Goal: Task Accomplishment & Management: Manage account settings

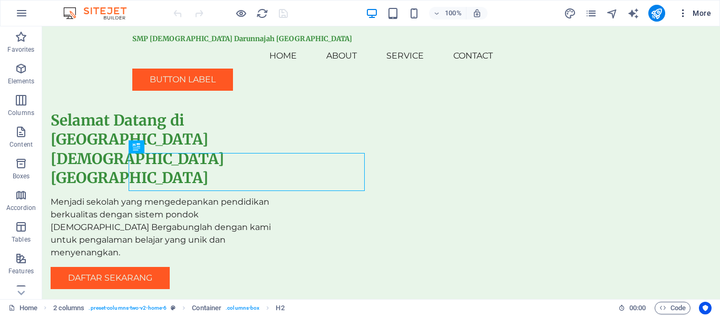
click at [417, 15] on icon "button" at bounding box center [683, 13] width 11 height 11
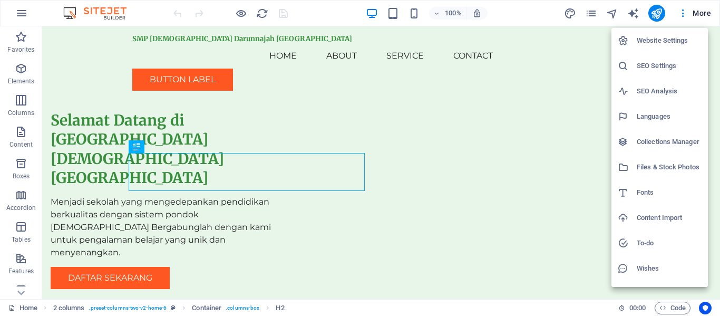
click at [417, 44] on h6 "Website Settings" at bounding box center [669, 40] width 65 height 13
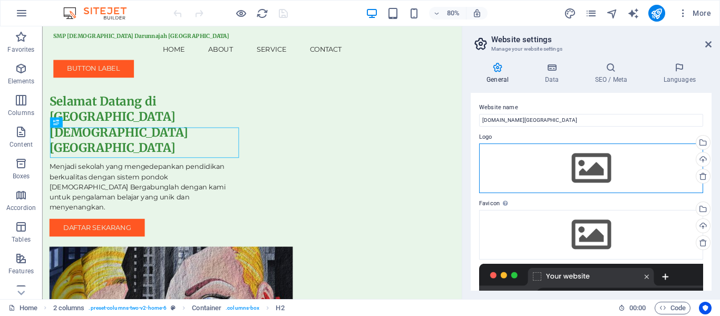
click at [417, 162] on div "Drag files here, click to choose files or select files from Files or our free s…" at bounding box center [591, 168] width 224 height 50
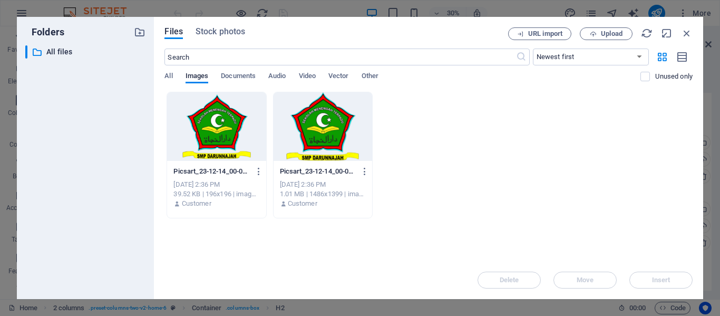
click at [314, 136] on div at bounding box center [323, 126] width 99 height 69
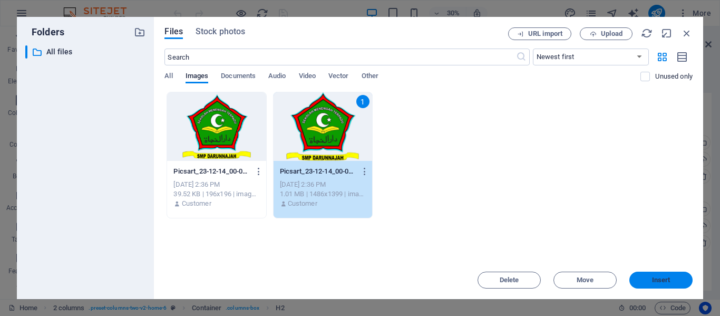
click at [417, 221] on span "Insert" at bounding box center [661, 280] width 18 height 6
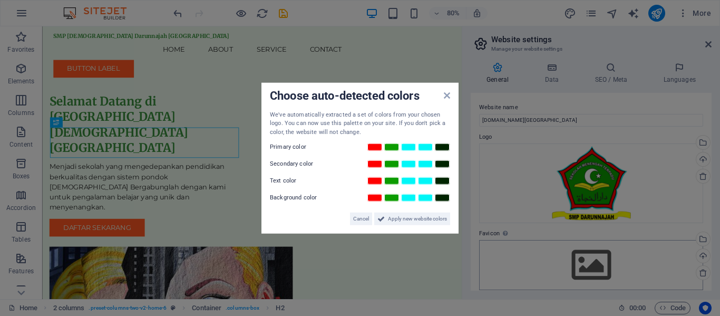
click at [417, 221] on aside "Choose auto-detected colors We've automatically extracted a set of colors from …" at bounding box center [360, 158] width 720 height 316
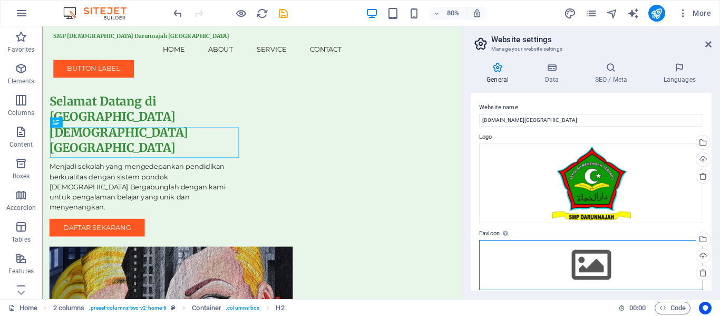
click at [417, 221] on div "Drag files here, click to choose files or select files from Files or our free s…" at bounding box center [591, 265] width 224 height 50
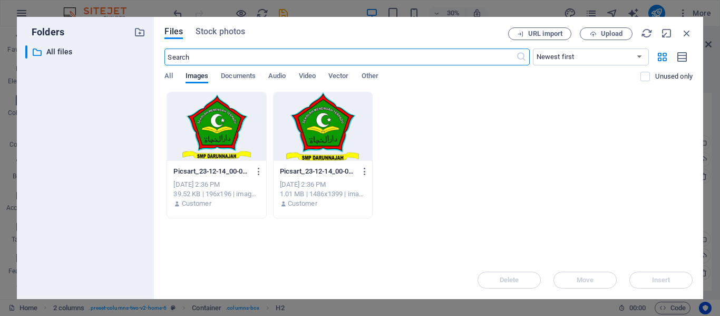
click at [225, 129] on div at bounding box center [216, 126] width 99 height 69
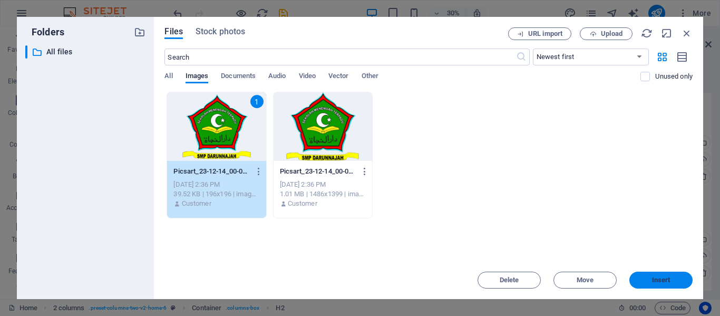
click at [417, 221] on span "Insert" at bounding box center [661, 280] width 18 height 6
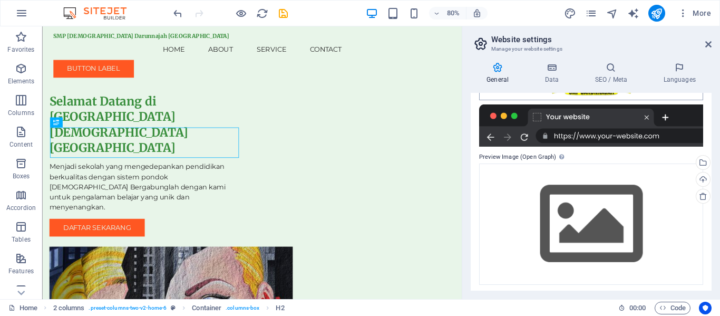
scroll to position [227, 0]
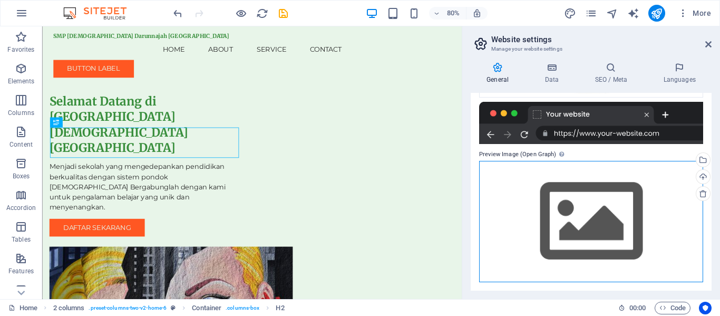
click at [417, 221] on div "Drag files here, click to choose files or select files from Files or our free s…" at bounding box center [591, 221] width 224 height 121
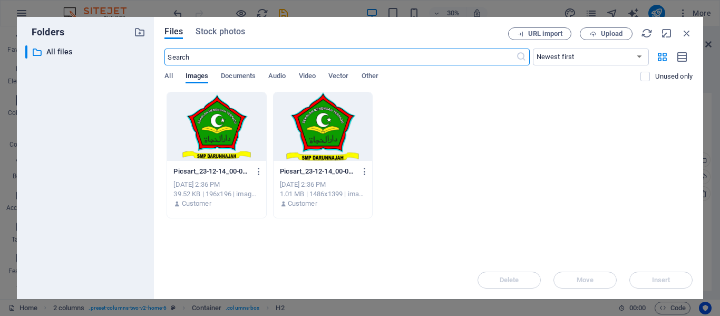
click at [313, 144] on div at bounding box center [323, 126] width 99 height 69
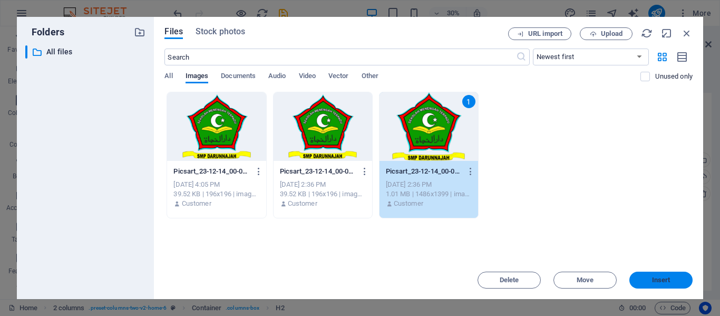
click at [417, 221] on button "Insert" at bounding box center [660, 279] width 63 height 17
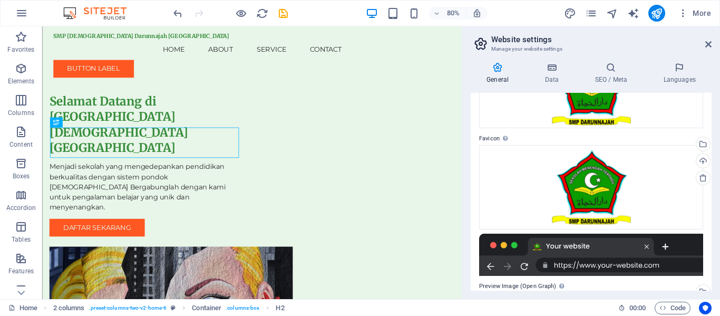
scroll to position [0, 0]
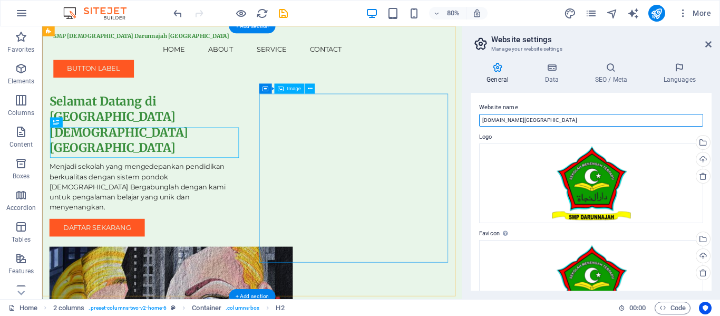
drag, startPoint x: 645, startPoint y: 150, endPoint x: 489, endPoint y: 127, distance: 158.2
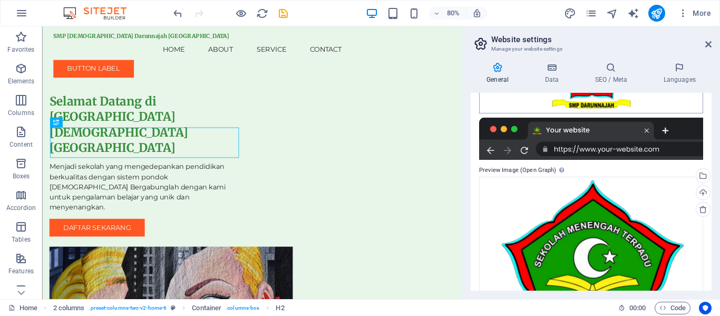
scroll to position [305, 0]
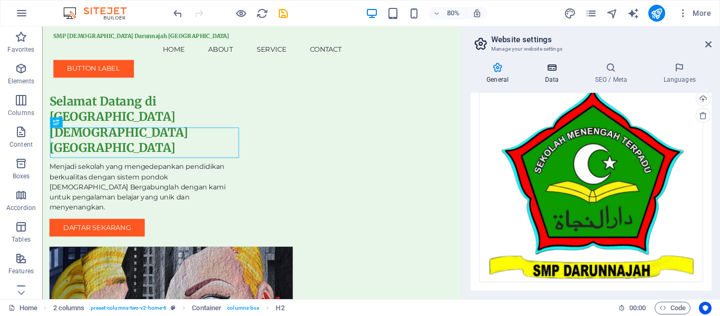
type input "SMP [DEMOGRAPHIC_DATA] Darunnajah [GEOGRAPHIC_DATA]"
click at [417, 78] on h4 "Data" at bounding box center [554, 73] width 50 height 22
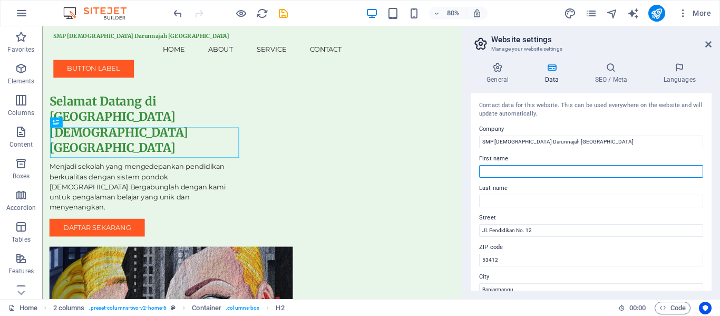
click at [417, 172] on input "First name" at bounding box center [591, 171] width 224 height 13
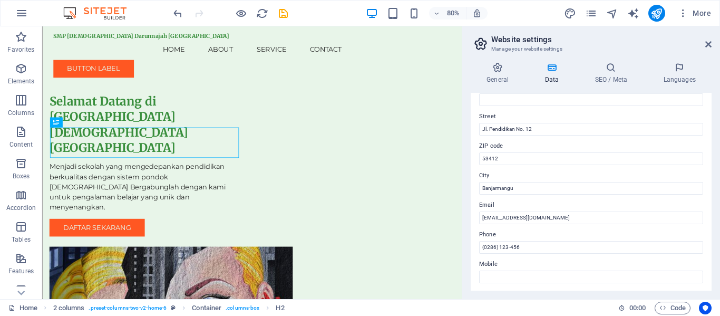
scroll to position [105, 0]
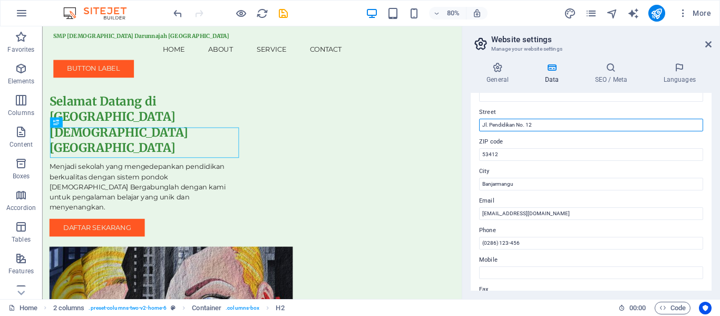
click at [417, 128] on input "Jl. Pendidikan No. 12" at bounding box center [591, 125] width 224 height 13
click at [417, 126] on input "Jl. Pendidikan No. 12" at bounding box center [591, 125] width 224 height 13
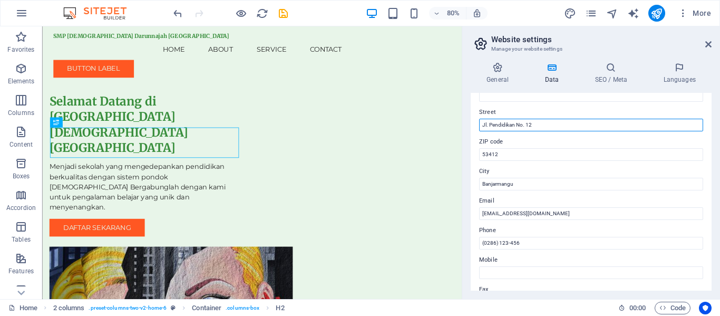
click at [417, 126] on input "Jl. Pendidikan No. 12" at bounding box center [591, 125] width 224 height 13
paste input "Kabupaten Lama Banjarkulon Banjarmangu Banjarnegara"
type input "Jl.[GEOGRAPHIC_DATA]"
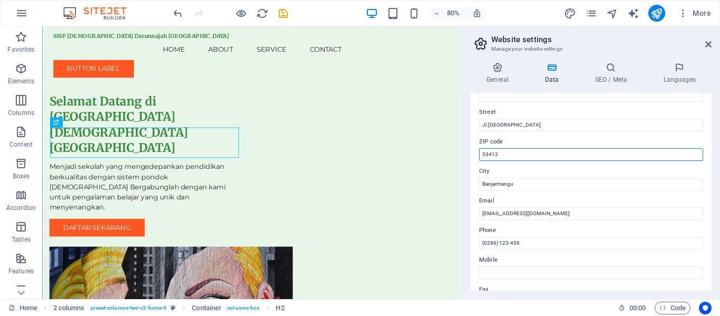
click at [417, 154] on input "53412" at bounding box center [591, 154] width 224 height 13
type input "53452"
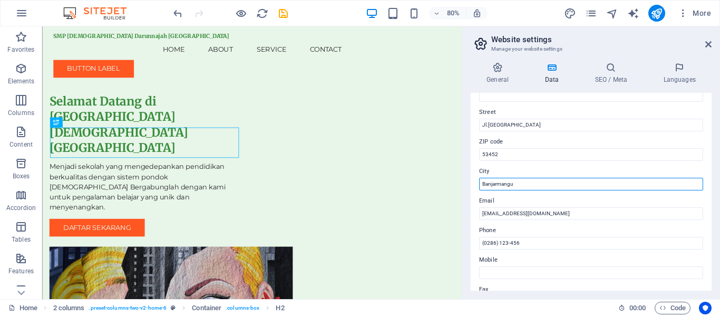
click at [417, 187] on input "Banjarmangu" at bounding box center [591, 184] width 224 height 13
type input "Banjarnegara"
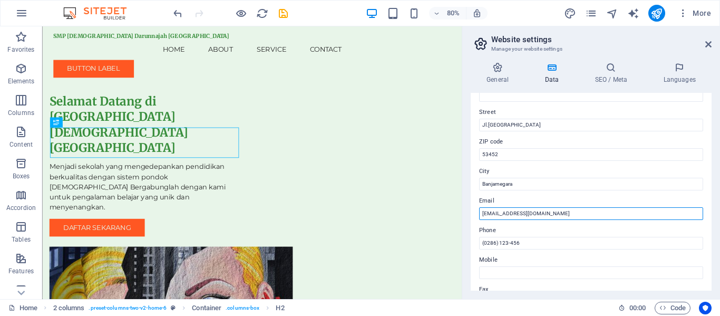
click at [417, 213] on input "info@smpdarunnajah.edu.id" at bounding box center [591, 213] width 224 height 13
drag, startPoint x: 560, startPoint y: 211, endPoint x: 470, endPoint y: 211, distance: 90.6
click at [417, 211] on div "General Data SEO / Meta Languages Website name SMP Islam Darunnajah Banjarmangu…" at bounding box center [591, 176] width 258 height 245
type input "[EMAIL_ADDRESS][DOMAIN_NAME]"
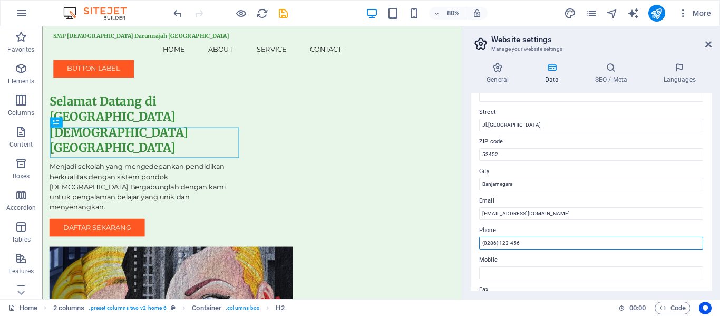
click at [417, 221] on input "(0286) 123-456" at bounding box center [591, 243] width 224 height 13
type input "089696029525"
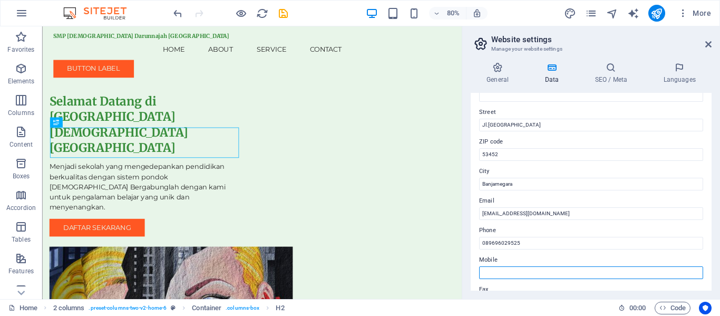
click at [417, 221] on input "Mobile" at bounding box center [591, 272] width 224 height 13
type input "0882009632688"
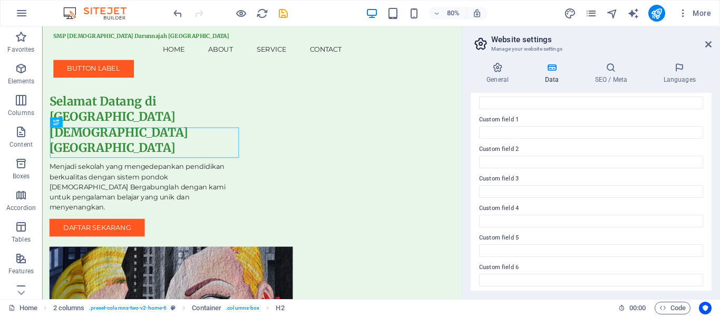
scroll to position [309, 0]
click at [417, 81] on h4 "SEO / Meta" at bounding box center [613, 73] width 69 height 22
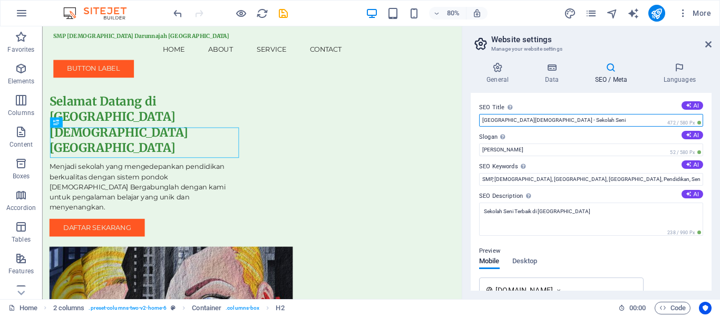
click at [417, 116] on input "SMP Islam Darunnajah Banjarmangu - Sekolah Seni" at bounding box center [591, 120] width 224 height 13
click at [417, 118] on input "SMP Islam Darunnajah Banjarmangu - Sekolah Seni" at bounding box center [591, 120] width 224 height 13
drag, startPoint x: 614, startPoint y: 118, endPoint x: 582, endPoint y: 120, distance: 32.7
click at [417, 120] on input "SMP Islam Darunnajah Banjarmangu - Sekolah Seni" at bounding box center [591, 120] width 224 height 13
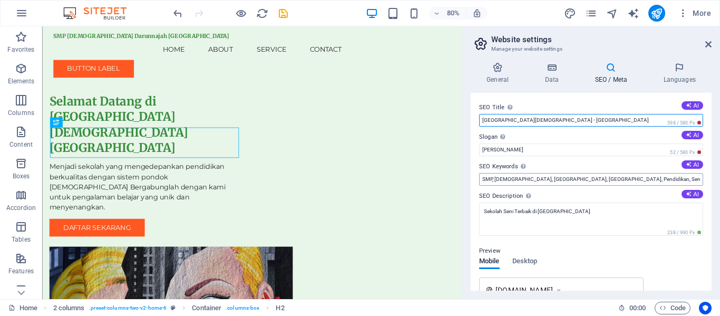
type input "SMP Islam Darunnajah Banjarmangu - Sekolah Pondok Pesantren"
click at [417, 180] on input "SMP, Islam, Darunnajah, Banjarmangu, Pendidikan, Seni, Pondok Pesantren, Kreati…" at bounding box center [591, 179] width 224 height 13
type input "SMP, Islam, Darunnajah, Banjarmangu, Pendidikan, Pondok Pesantren, Kreativitas"
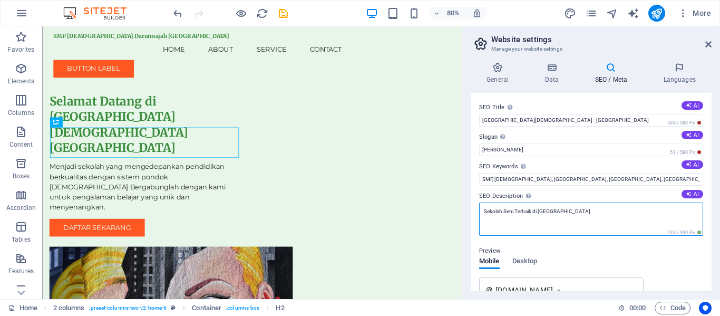
click at [417, 208] on textarea "Sekolah Seni Terbaik di Banjarmangu" at bounding box center [591, 218] width 224 height 33
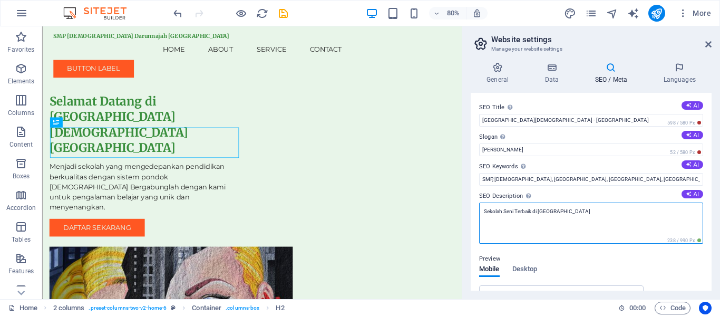
click at [417, 208] on textarea "Sekolah Seni Terbaik di Banjarmangu" at bounding box center [591, 222] width 224 height 41
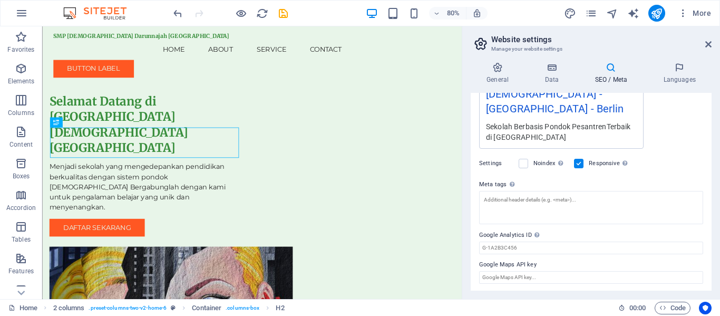
scroll to position [238, 0]
type textarea "Sekolah Berbasis Pondok PesantrenTerbaik di Banjarmangu"
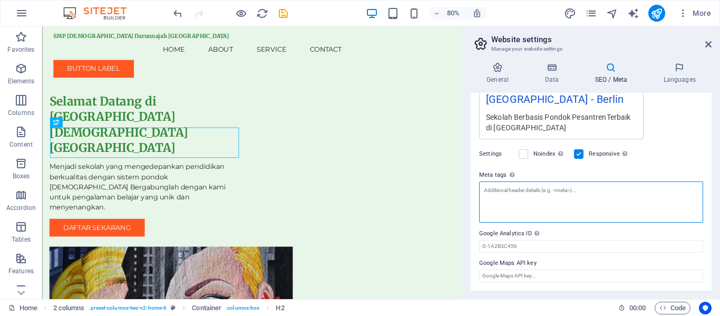
click at [417, 201] on textarea "Meta tags Enter HTML code here that will be placed inside the tags of your webs…" at bounding box center [591, 201] width 224 height 41
paste textarea "SMP Islam, Darunnajah, Banjarmangu, Sekolah Islam, Pendidikan Islam, SMP Banjar…"
type textarea "SMP Islam, Darunnajah, Banjarmangu, Sekolah Islam, Pendidikan Islam, SMP Banjar…"
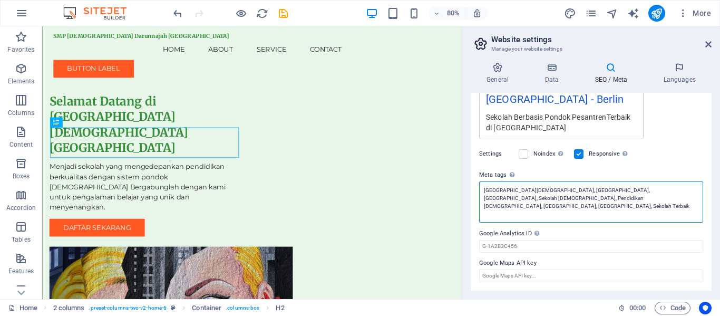
click at [417, 198] on textarea "SMP Islam, Darunnajah, Banjarmangu, Sekolah Islam, Pendidikan Islam, SMP Banjar…" at bounding box center [591, 201] width 224 height 41
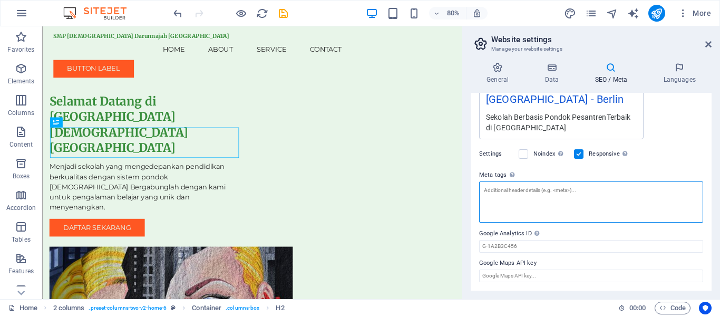
paste textarea "<!-- Meta Tags for SMP Islam Darunnajah Banjarmangu --> <title>SMP Islam Darunn…"
type textarea "<!-- Meta Tags for SMP Islam Darunnajah Banjarmangu --> <title>SMP Islam Darunn…"
paste textarea "SMP Islam, Darunnajah, Banjarmangu, Sekolah Islam, Pendidikan Islam, SMP Banjar…"
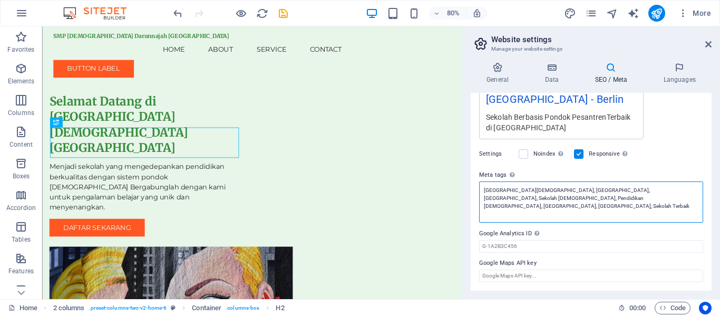
type textarea "SMP Islam, Darunnajah, Banjarmangu, Sekolah Islam, Pendidikan Islam, SMP Banjar…"
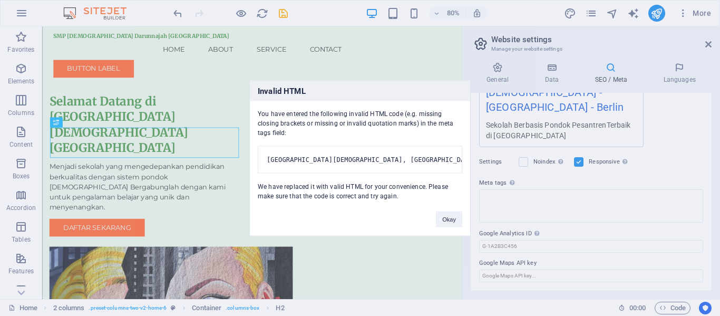
scroll to position [230, 0]
click at [417, 76] on body "SMP Islam Darunnajah Banjarmangu Home Favorites Elements Columns Content Boxes …" at bounding box center [360, 158] width 720 height 316
click at [417, 221] on button "Okay" at bounding box center [449, 219] width 26 height 16
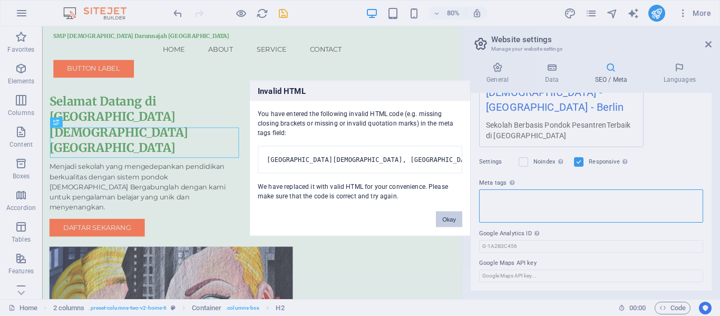
scroll to position [238, 0]
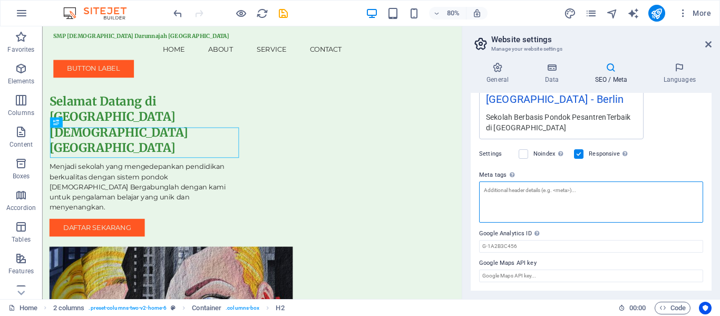
paste textarea "<!-- Meta Tags for SMP Islam Darunnajah Banjarmangu --> <title>SMP Islam Darunn…"
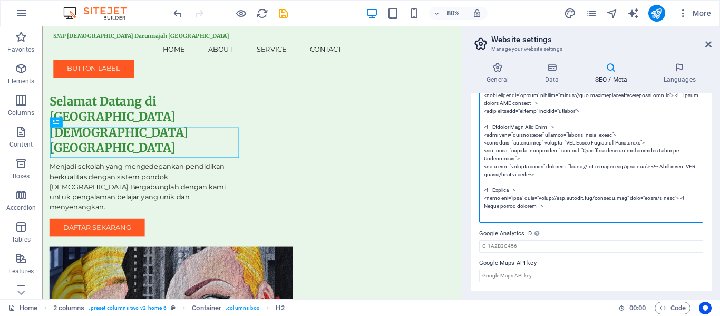
scroll to position [460, 0]
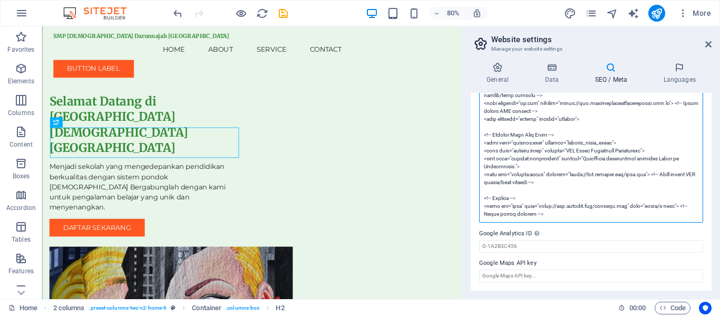
type textarea "<!-- Meta Tags for SMP Islam Darunnajah Banjarmangu --> <title>SMP Islam Darunn…"
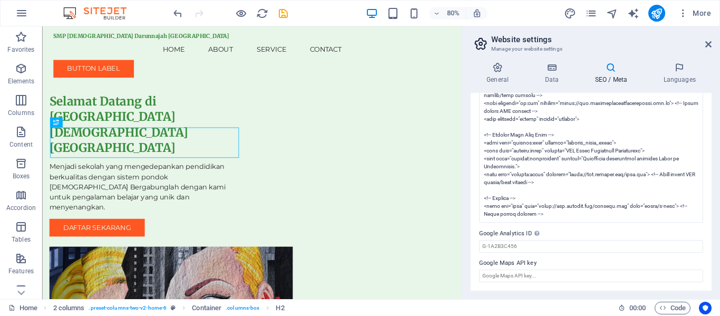
click at [417, 81] on h4 "SEO / Meta" at bounding box center [613, 73] width 69 height 22
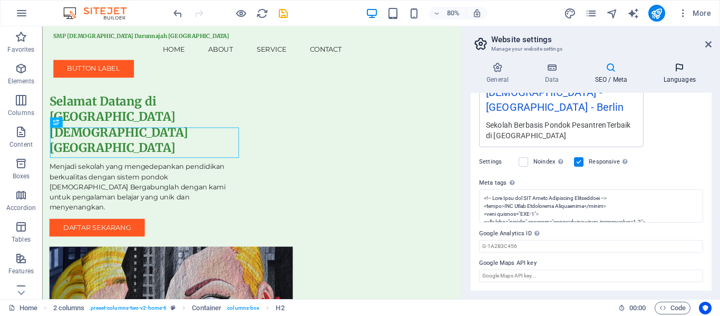
click at [417, 78] on h4 "Languages" at bounding box center [679, 73] width 64 height 22
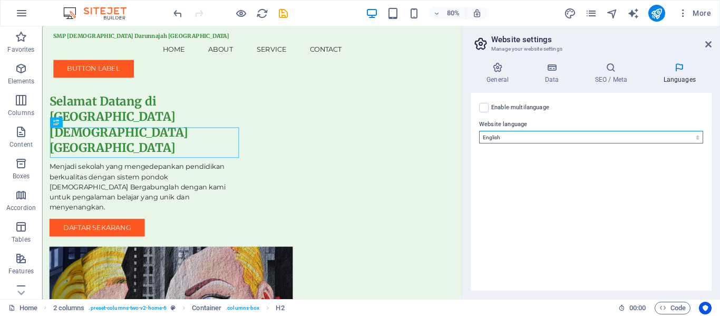
click at [417, 139] on select "Abkhazian Afar Afrikaans Akan Albanian Amharic Arabic Aragonese Armenian Assame…" at bounding box center [591, 137] width 224 height 13
select select "70"
click at [417, 131] on select "Abkhazian Afar Afrikaans Akan Albanian Amharic Arabic Aragonese Armenian Assame…" at bounding box center [591, 137] width 224 height 13
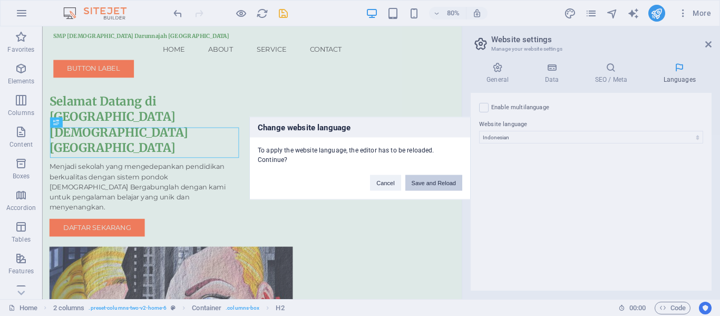
click at [417, 182] on button "Save and Reload" at bounding box center [433, 182] width 57 height 16
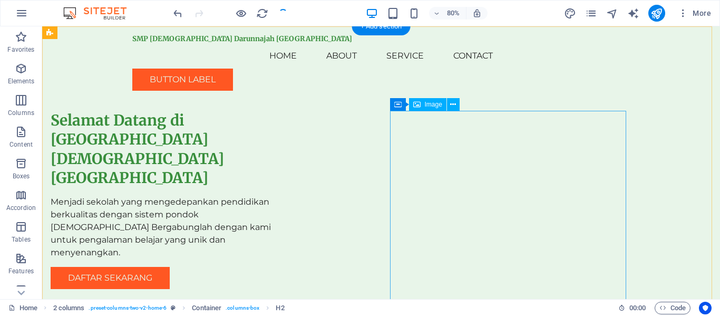
checkbox input "false"
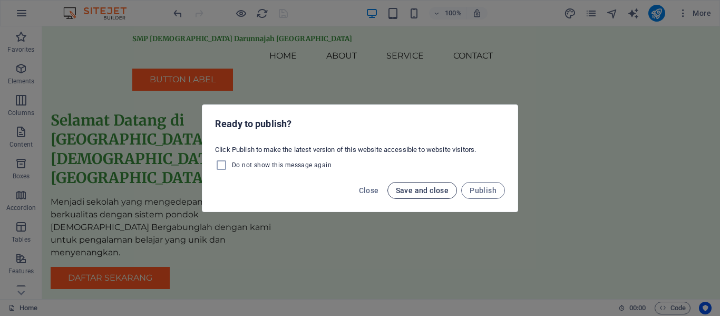
click at [417, 196] on button "Save and close" at bounding box center [422, 190] width 70 height 17
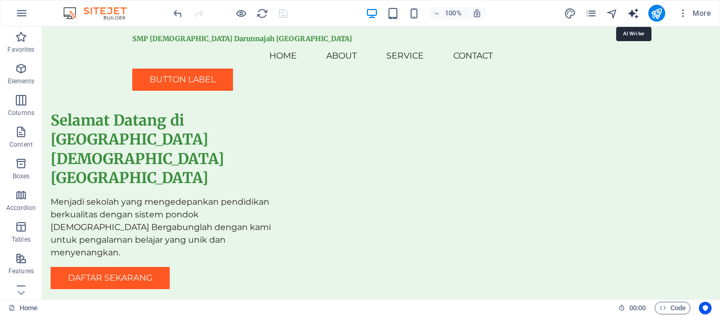
click at [417, 17] on icon "text_generator" at bounding box center [633, 13] width 12 height 12
select select "English"
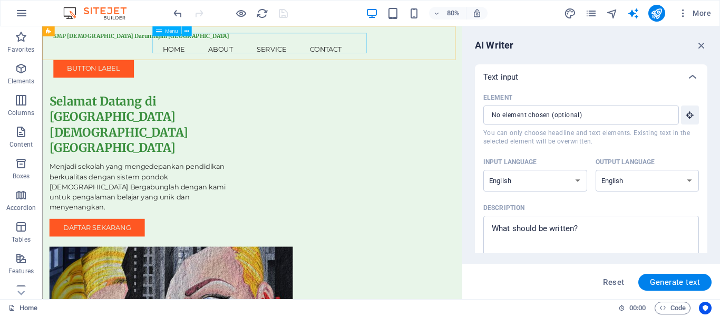
click at [207, 48] on nav "Home About Service Contact" at bounding box center [304, 55] width 497 height 25
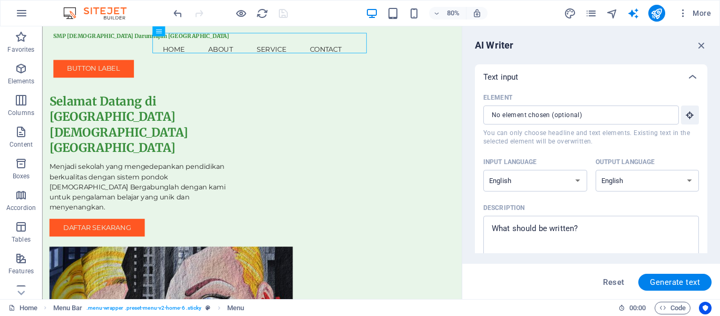
click at [417, 192] on div "Input language Albanian Arabic Armenian Awadhi Azerbaijani Bashkir Basque Belar…" at bounding box center [591, 177] width 216 height 46
click at [417, 187] on select "Albanian Arabic Armenian Awadhi Azerbaijani Bashkir Basque Belarusian Bengali B…" at bounding box center [535, 181] width 104 height 22
select select "Indonesian"
click at [417, 170] on select "Albanian Arabic Armenian Awadhi Azerbaijani Bashkir Basque Belarusian Bengali B…" at bounding box center [535, 181] width 104 height 22
click at [417, 187] on select "Albanian Arabic Armenian Awadhi Azerbaijani Bashkir Basque Belarusian Bengali B…" at bounding box center [648, 181] width 104 height 22
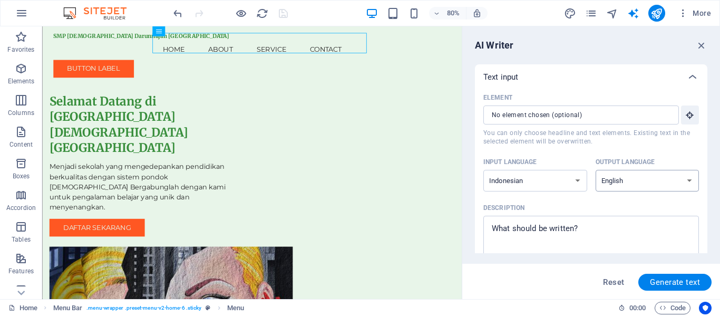
select select "Indonesian"
click at [417, 170] on select "Albanian Arabic Armenian Awadhi Azerbaijani Bashkir Basque Belarusian Bengali B…" at bounding box center [648, 181] width 104 height 22
click at [417, 114] on input "Element ​ You can only choose headline and text elements. Existing text in the …" at bounding box center [577, 114] width 188 height 19
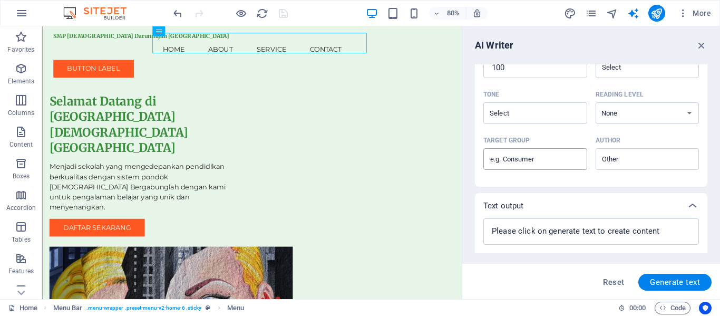
scroll to position [259, 0]
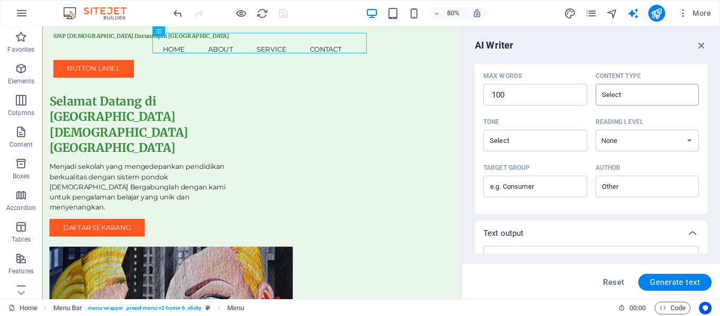
click at [417, 93] on input "Content type ​" at bounding box center [639, 94] width 80 height 15
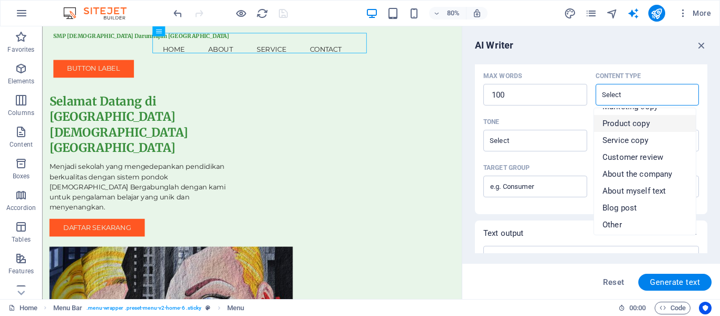
scroll to position [17, 0]
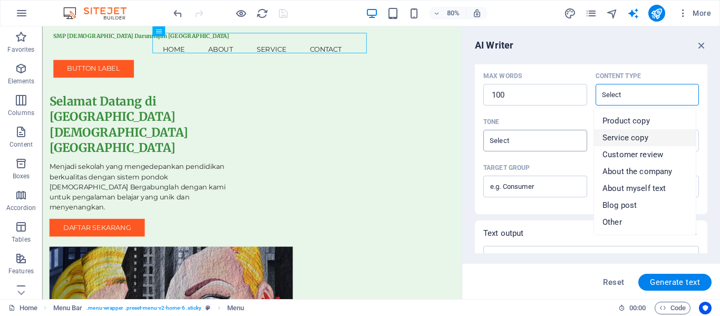
click at [417, 144] on input "Tone ​" at bounding box center [526, 140] width 80 height 15
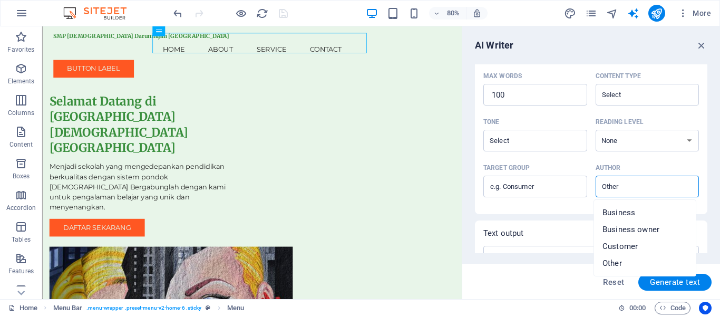
click at [417, 187] on input "Author ​" at bounding box center [639, 186] width 80 height 15
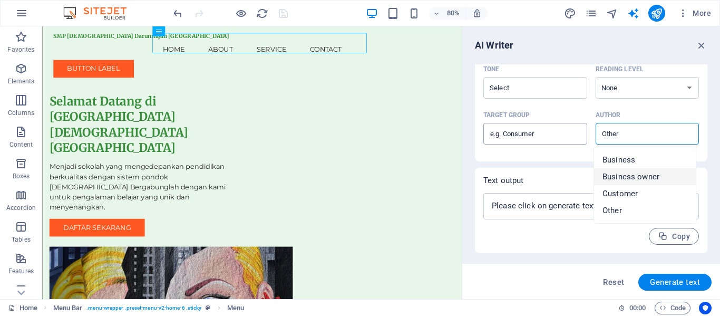
click at [417, 135] on input "Target group ​" at bounding box center [535, 133] width 104 height 17
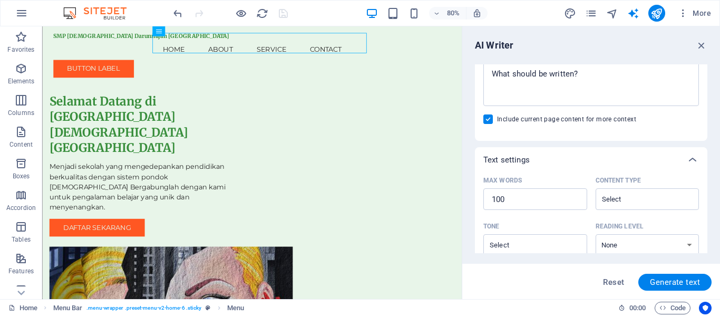
scroll to position [153, 0]
click at [225, 50] on nav "Home About Service Contact" at bounding box center [304, 55] width 497 height 25
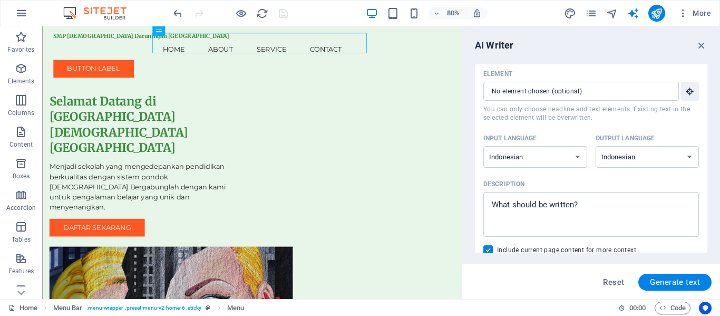
scroll to position [0, 0]
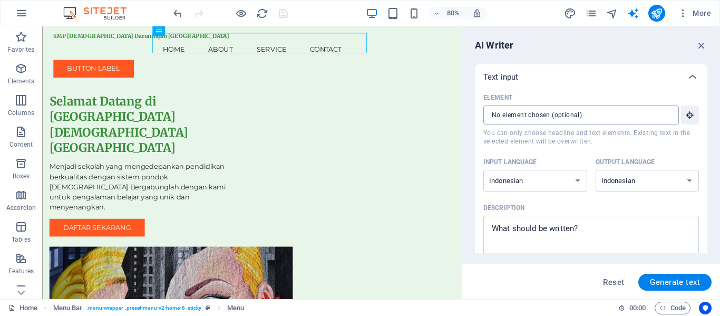
click at [417, 112] on input "Element ​ You can only choose headline and text elements. Existing text in the …" at bounding box center [577, 114] width 188 height 19
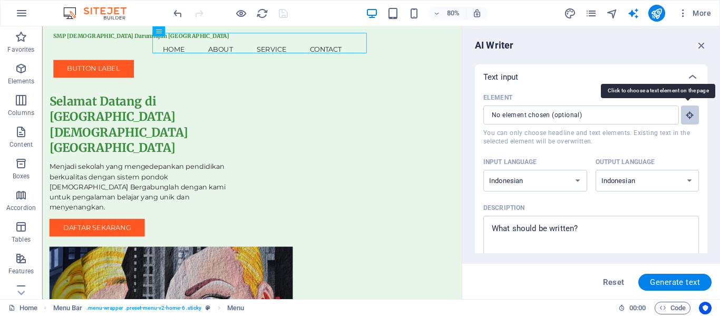
click at [417, 116] on button "Element ​ You can only choose headline and text elements. Existing text in the …" at bounding box center [690, 114] width 18 height 19
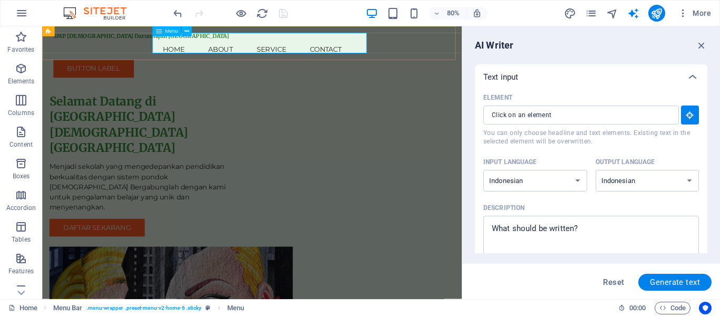
click at [215, 47] on nav "Home About Service Contact" at bounding box center [304, 55] width 497 height 25
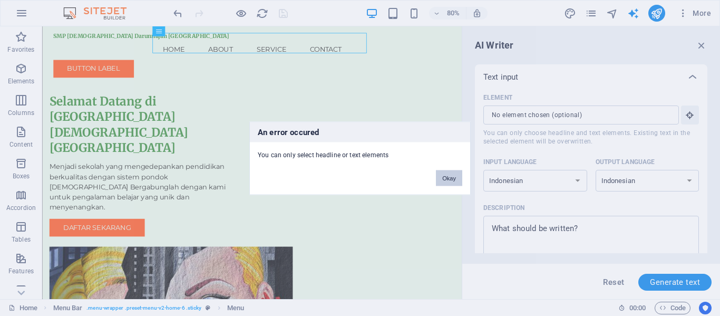
click at [417, 181] on button "Okay" at bounding box center [449, 178] width 26 height 16
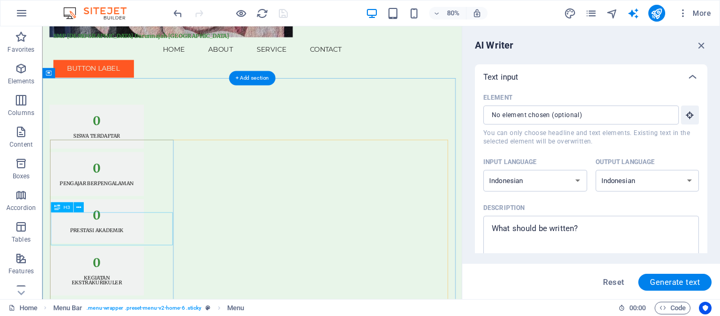
scroll to position [474, 0]
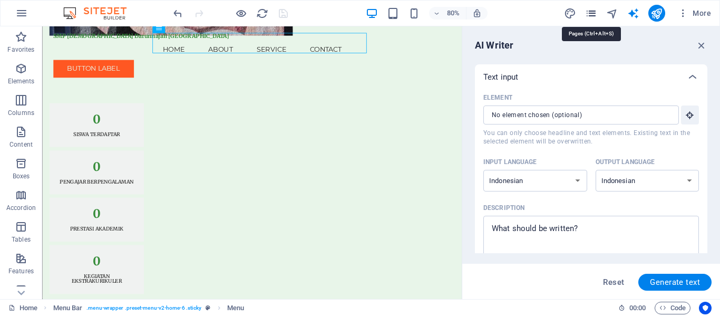
click at [417, 12] on icon "pages" at bounding box center [591, 13] width 12 height 12
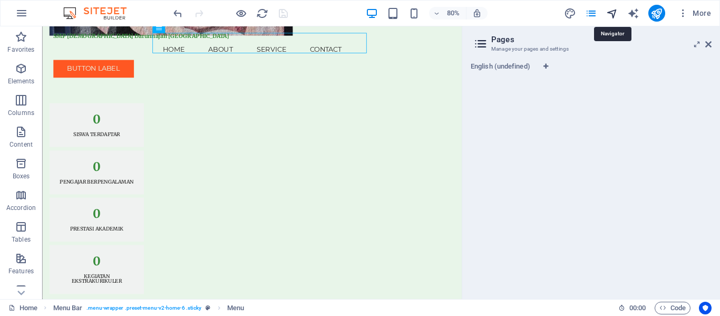
click at [417, 17] on icon "navigator" at bounding box center [612, 13] width 12 height 12
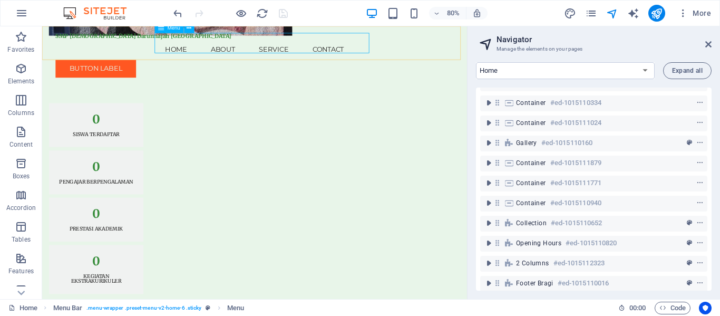
scroll to position [210, 0]
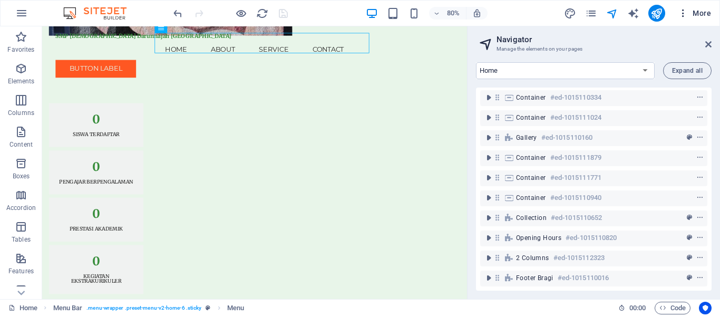
click at [417, 17] on icon "button" at bounding box center [683, 13] width 11 height 11
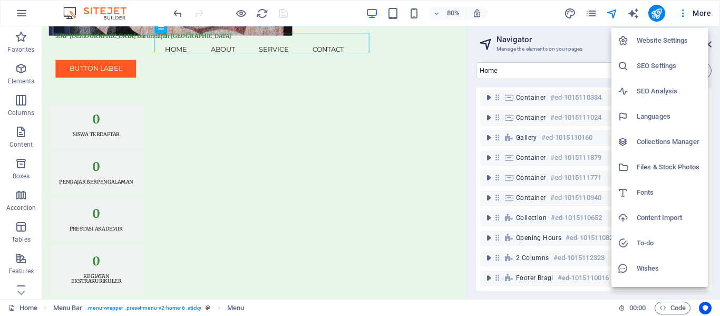
click at [417, 140] on h6 "Collections Manager" at bounding box center [669, 141] width 65 height 13
select select
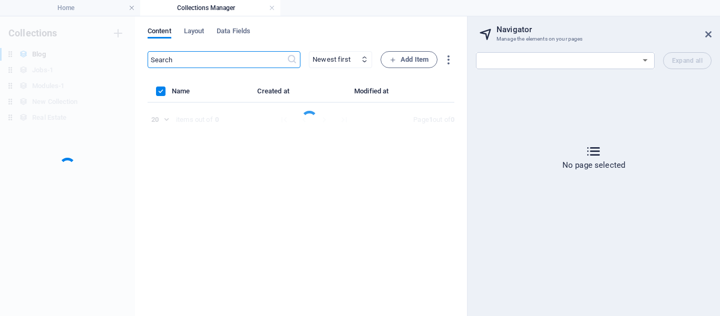
scroll to position [0, 0]
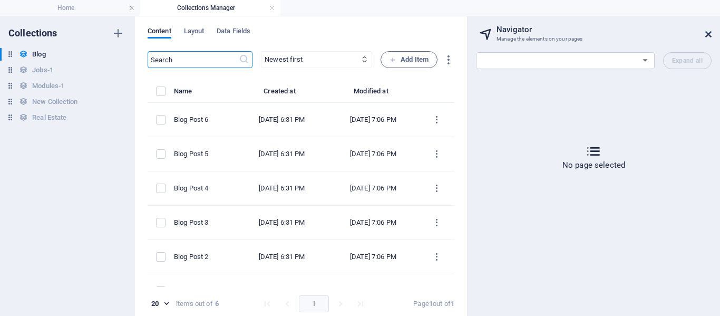
click at [417, 34] on icon at bounding box center [708, 34] width 6 height 8
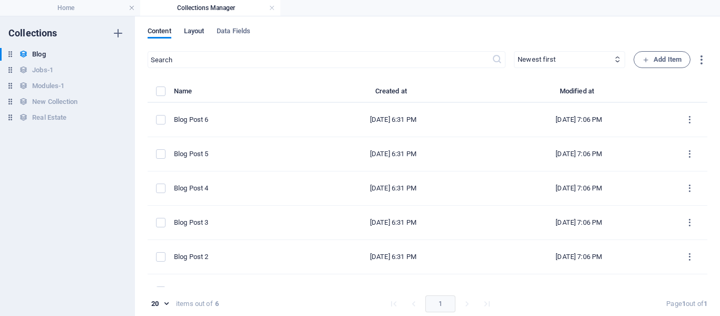
click at [196, 29] on span "Layout" at bounding box center [194, 32] width 21 height 15
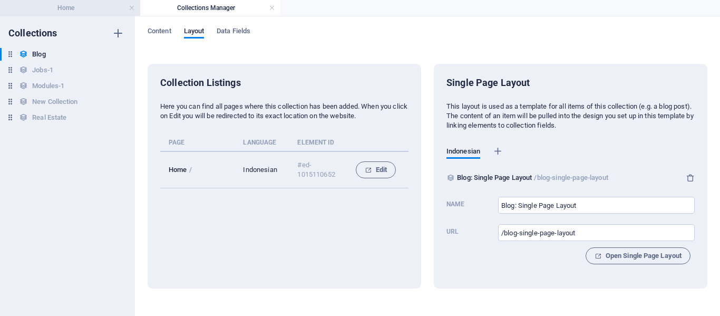
click at [136, 9] on h4 "Home" at bounding box center [70, 8] width 140 height 12
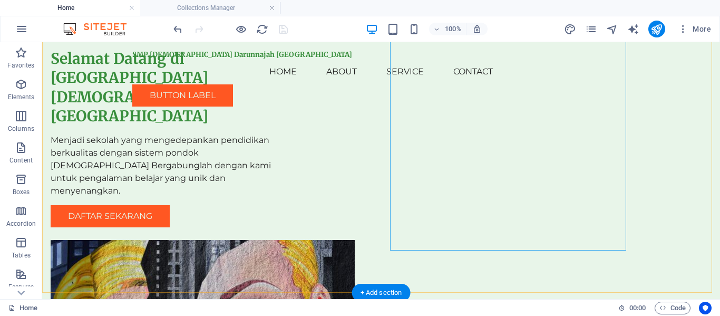
scroll to position [158, 0]
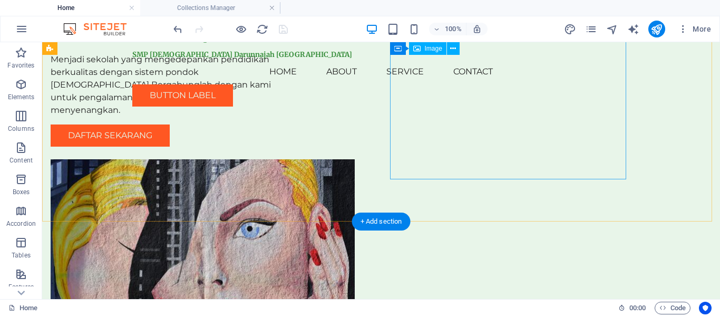
click at [287, 159] on figure at bounding box center [169, 264] width 236 height 211
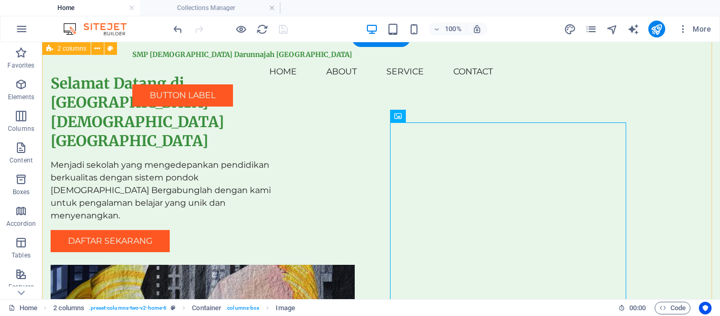
scroll to position [0, 0]
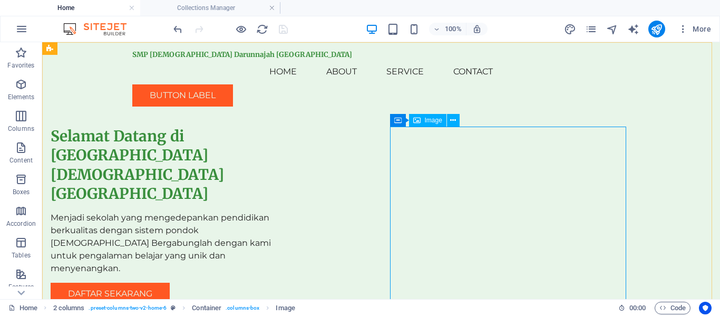
click at [417, 121] on span "Image" at bounding box center [433, 120] width 17 height 6
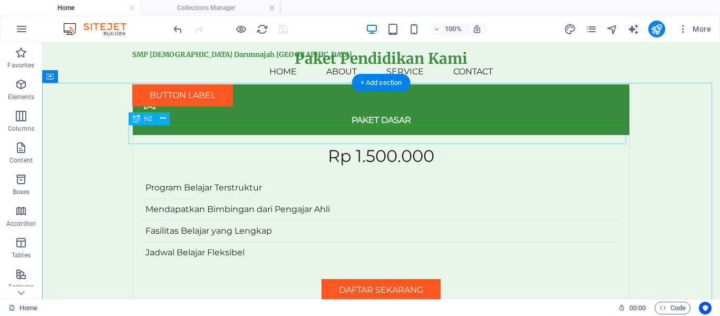
scroll to position [2740, 0]
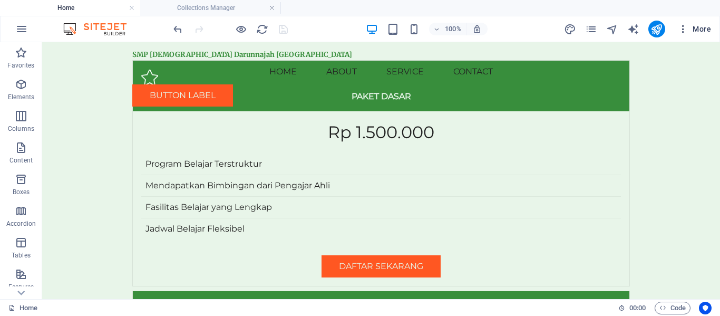
click at [417, 30] on icon "button" at bounding box center [683, 29] width 11 height 11
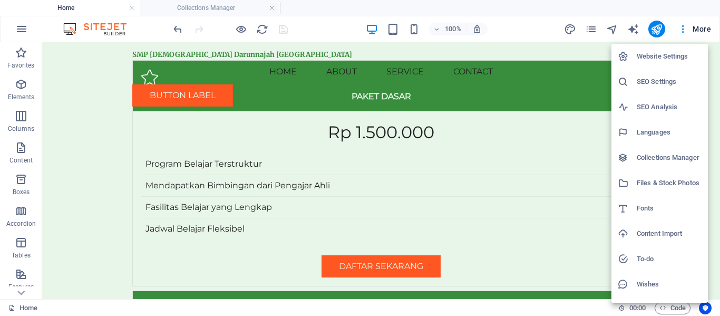
click at [417, 56] on h6 "Website Settings" at bounding box center [669, 56] width 65 height 13
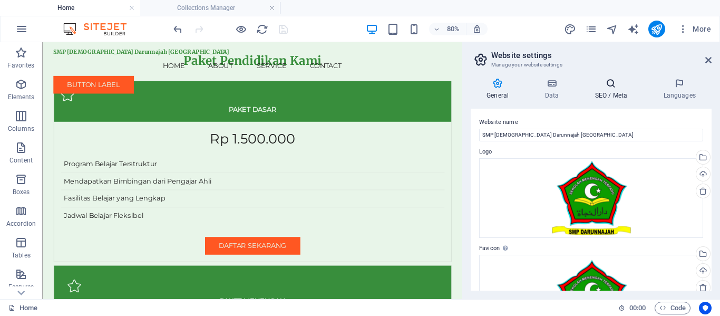
scroll to position [0, 0]
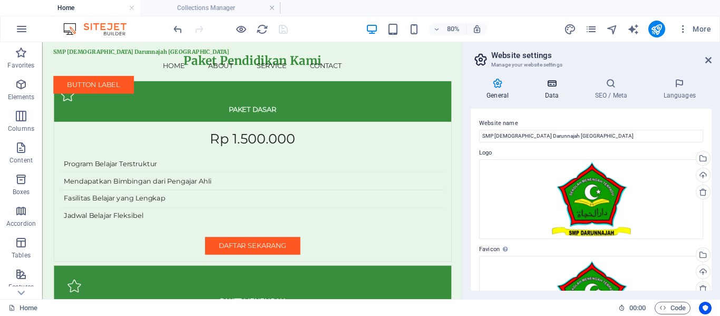
click at [417, 92] on h4 "Data" at bounding box center [554, 89] width 50 height 22
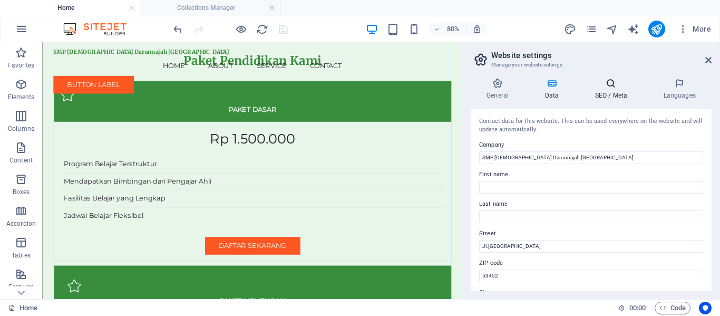
click at [417, 88] on icon at bounding box center [611, 83] width 64 height 11
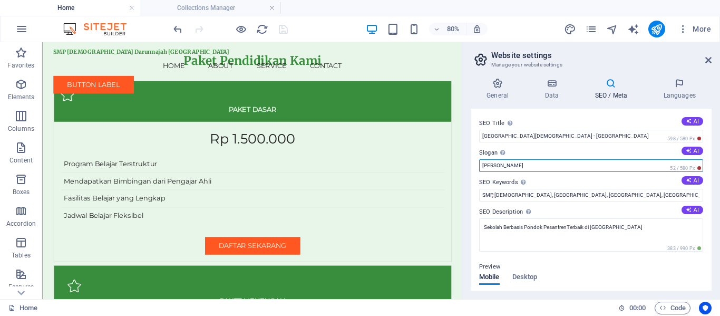
click at [417, 167] on input "Berlin" at bounding box center [591, 165] width 224 height 13
drag, startPoint x: 610, startPoint y: 208, endPoint x: 564, endPoint y: 193, distance: 48.2
type input "B"
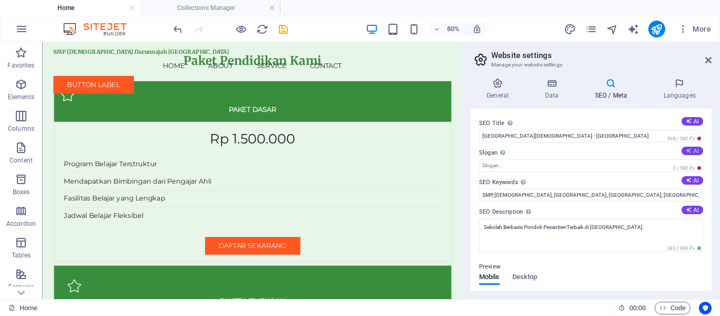
click at [417, 150] on icon at bounding box center [689, 151] width 6 height 6
type input "Belajar Berkualitas, Kreativitas Tumbuh Bersama"
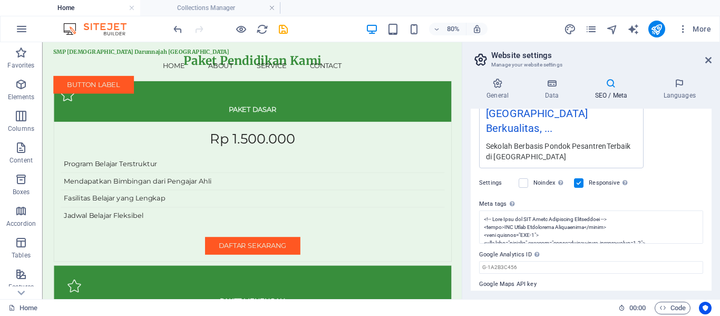
scroll to position [261, 0]
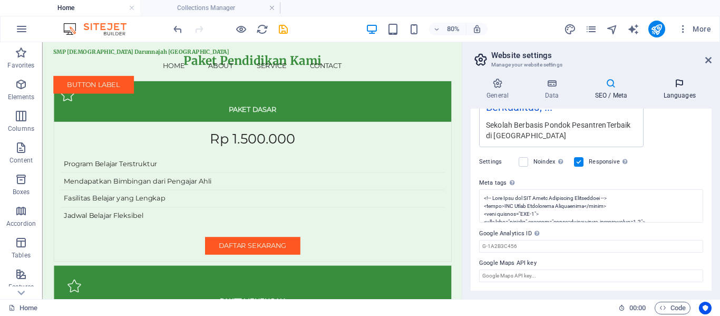
click at [417, 90] on h4 "Languages" at bounding box center [679, 89] width 64 height 22
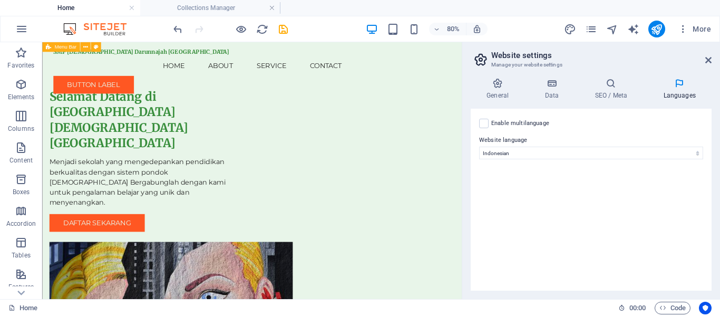
scroll to position [0, 0]
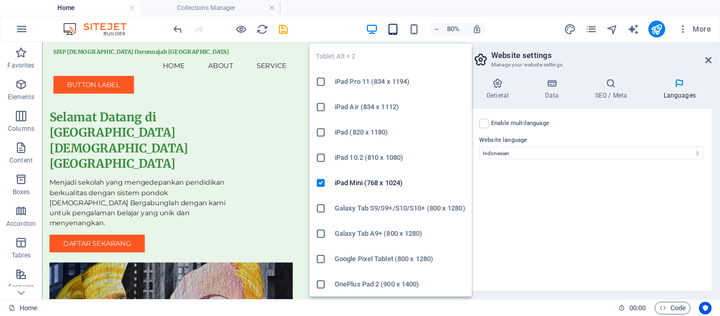
click at [396, 33] on icon "button" at bounding box center [393, 29] width 12 height 12
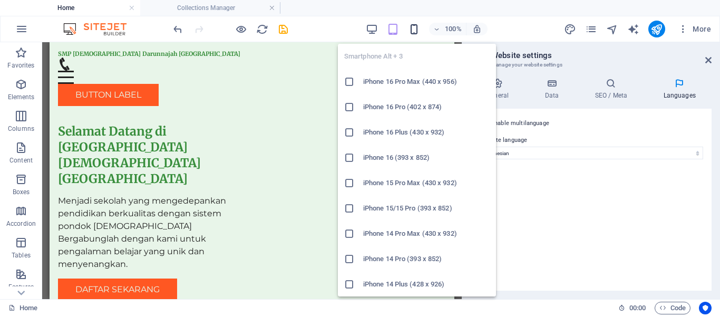
click at [415, 30] on icon "button" at bounding box center [414, 29] width 12 height 12
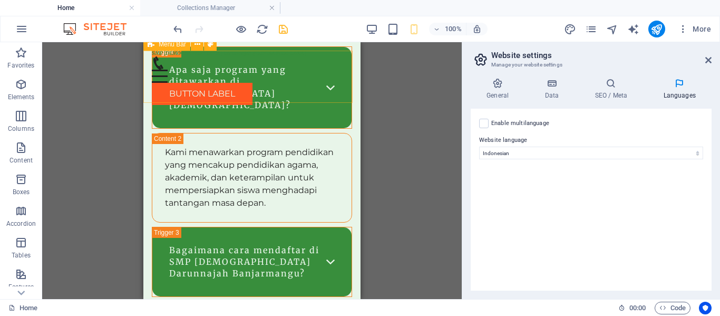
scroll to position [5586, 0]
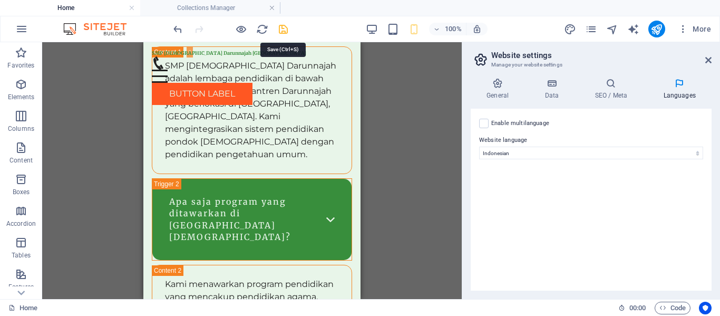
click at [280, 30] on icon "save" at bounding box center [283, 29] width 12 height 12
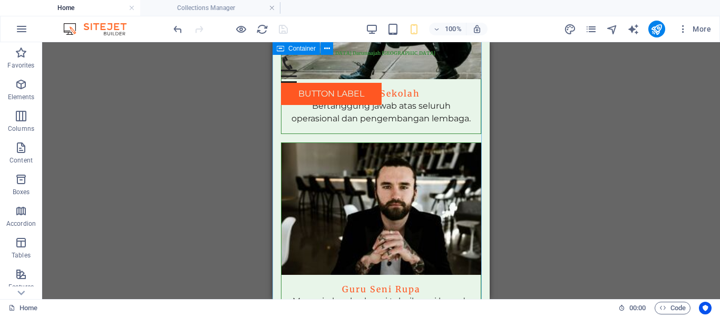
scroll to position [3267, 0]
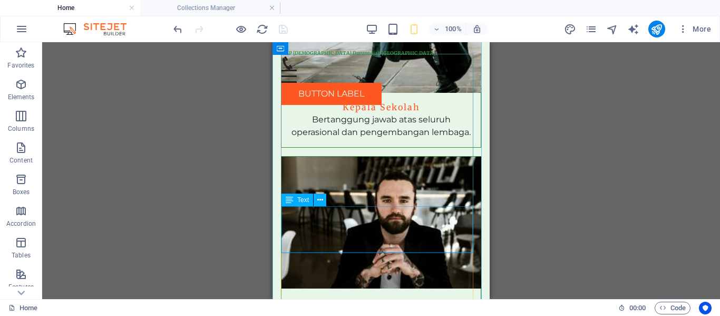
click at [413, 147] on div "Bertanggung jawab atas seluruh operasional dan pengembangan lembaga." at bounding box center [380, 130] width 199 height 34
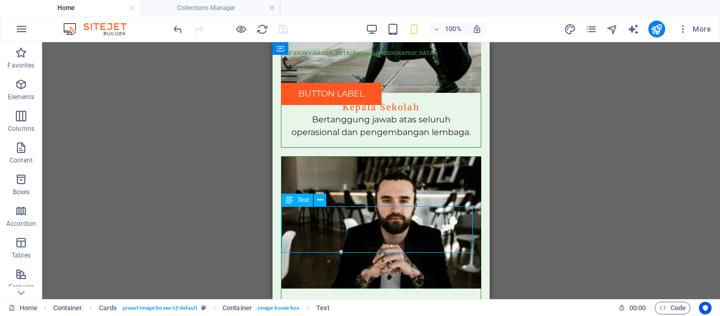
click at [409, 147] on div "Bertanggung jawab atas seluruh operasional dan pengembangan lembaga." at bounding box center [380, 130] width 199 height 34
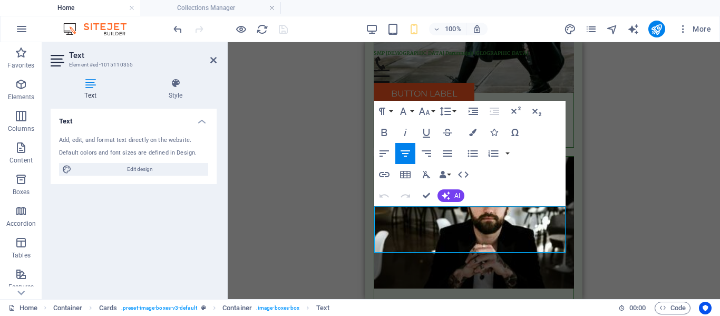
click at [153, 144] on div "Add, edit, and format text directly on the website." at bounding box center [133, 140] width 149 height 9
click at [91, 89] on h4 "Text" at bounding box center [93, 89] width 84 height 22
click at [177, 92] on h4 "Style" at bounding box center [175, 89] width 82 height 22
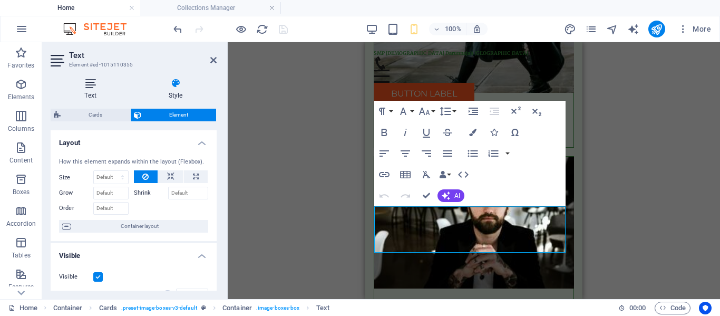
click at [90, 94] on h4 "Text" at bounding box center [93, 89] width 84 height 22
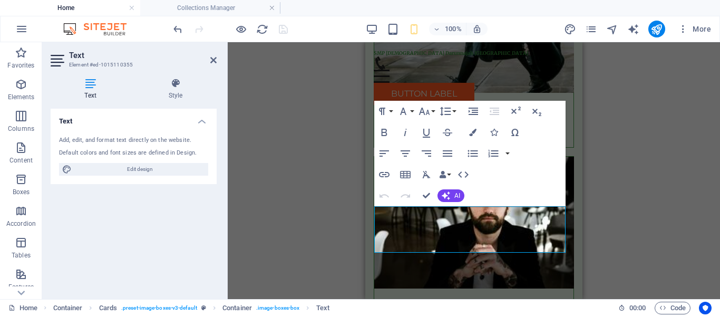
click at [113, 150] on div "Default colors and font sizes are defined in Design." at bounding box center [133, 153] width 149 height 9
click at [212, 61] on icon at bounding box center [213, 60] width 6 height 8
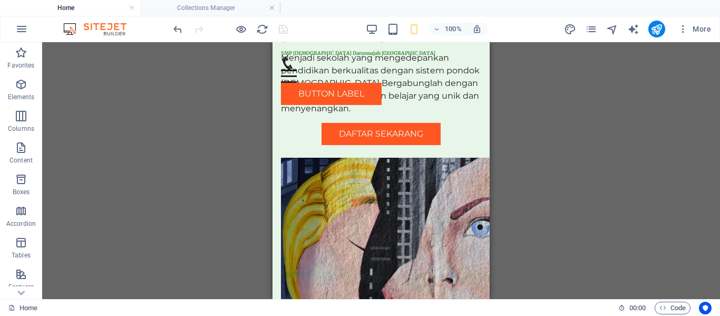
scroll to position [0, 0]
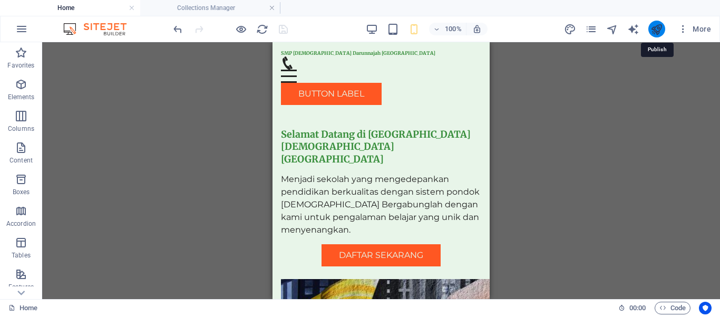
click at [417, 26] on icon "publish" at bounding box center [656, 29] width 12 height 12
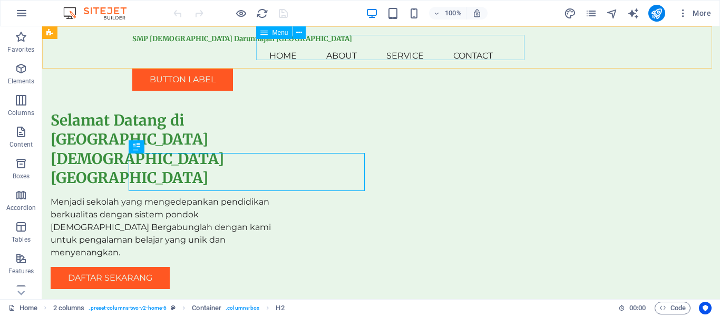
click at [360, 49] on nav "Home About Service Contact" at bounding box center [380, 55] width 497 height 25
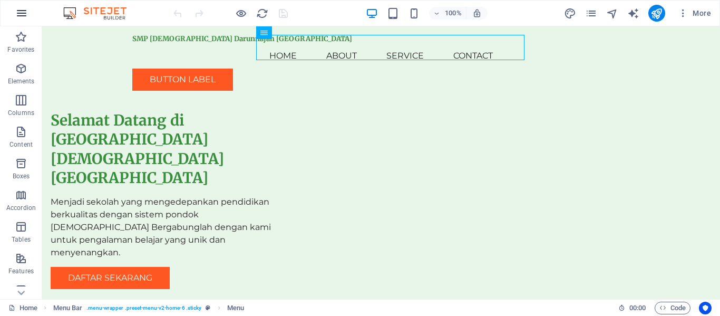
click at [16, 9] on icon "button" at bounding box center [21, 13] width 13 height 13
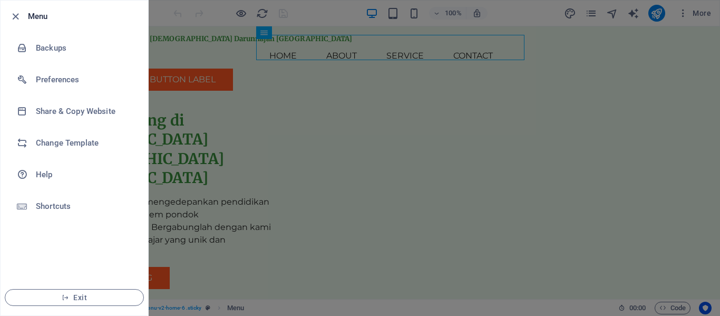
click at [668, 93] on div at bounding box center [360, 158] width 720 height 316
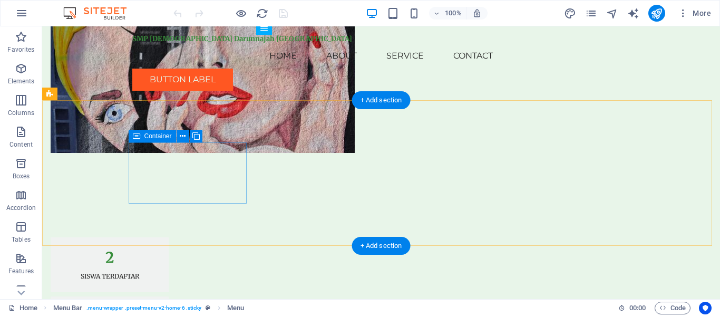
scroll to position [263, 0]
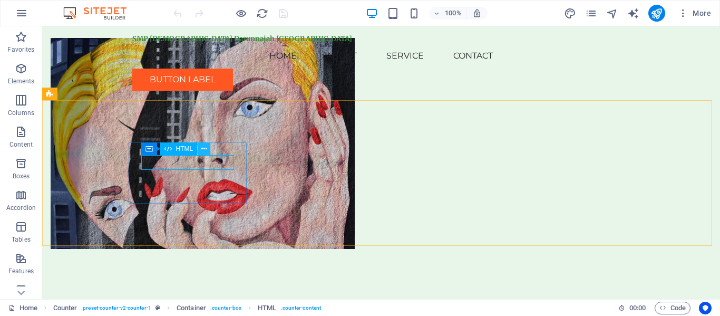
click at [203, 150] on icon at bounding box center [204, 148] width 6 height 11
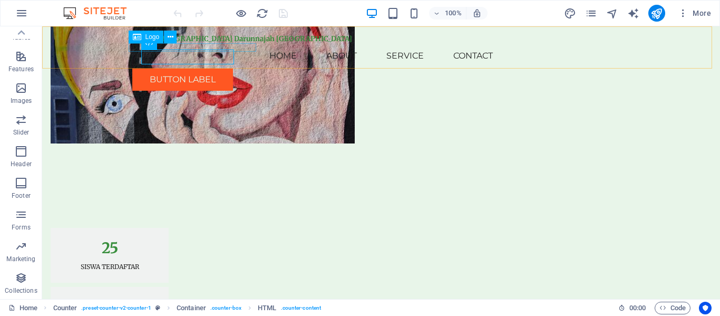
scroll to position [316, 0]
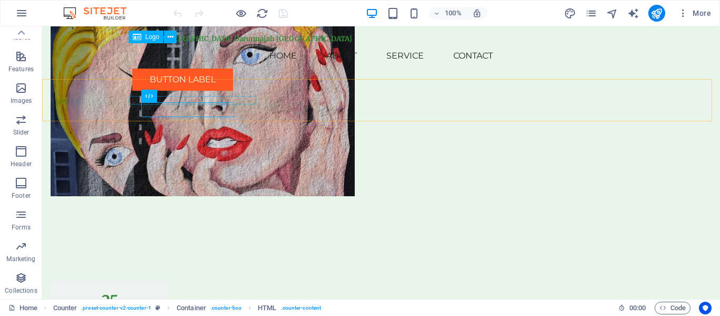
click at [190, 43] on div "SMP [DEMOGRAPHIC_DATA] Darunnajah [GEOGRAPHIC_DATA]" at bounding box center [380, 39] width 497 height 8
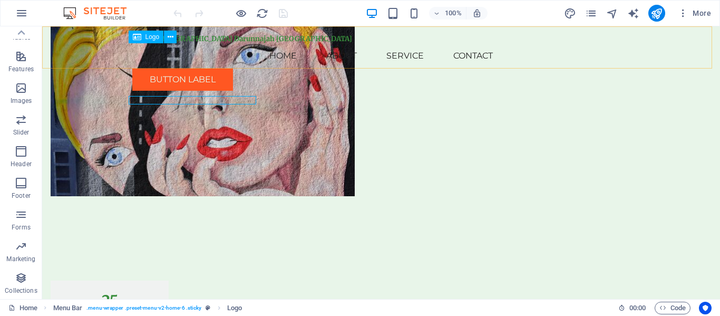
click at [148, 40] on span "Logo" at bounding box center [152, 37] width 14 height 6
click at [173, 37] on button at bounding box center [170, 37] width 13 height 13
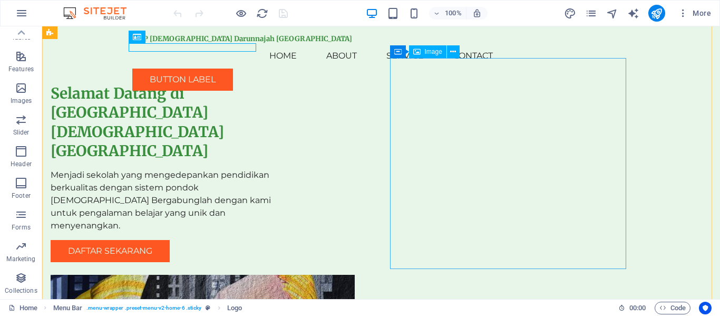
scroll to position [0, 0]
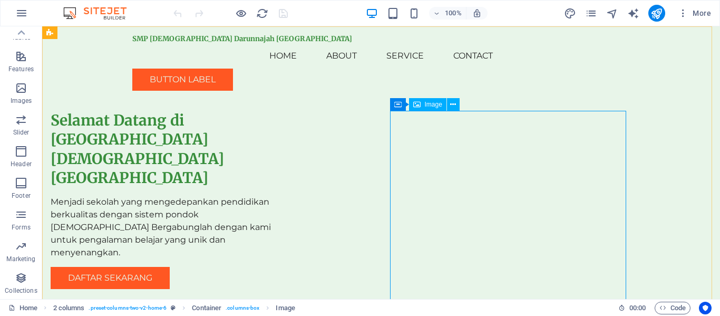
click at [433, 106] on span "Image" at bounding box center [433, 104] width 17 height 6
click at [429, 101] on span "Image" at bounding box center [433, 104] width 17 height 6
click at [455, 104] on icon at bounding box center [453, 104] width 6 height 11
click at [451, 104] on icon at bounding box center [453, 104] width 6 height 11
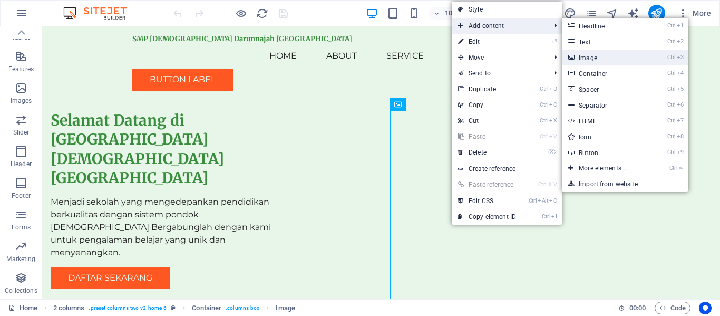
click at [591, 57] on link "Ctrl 3 Image" at bounding box center [605, 58] width 87 height 16
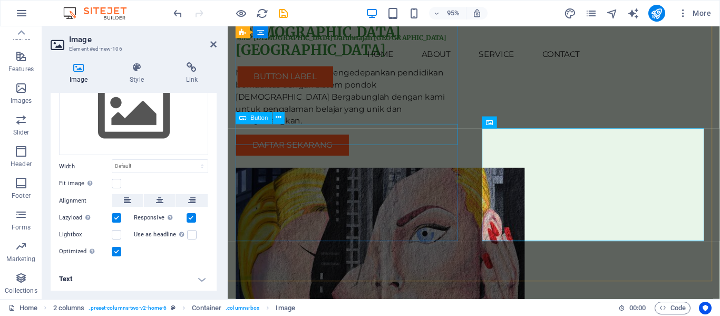
scroll to position [53, 0]
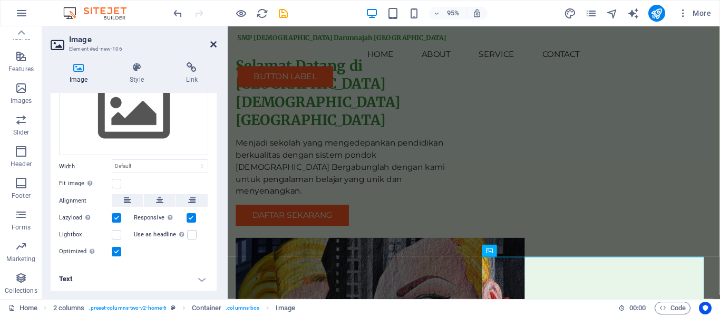
click at [211, 44] on icon at bounding box center [213, 44] width 6 height 8
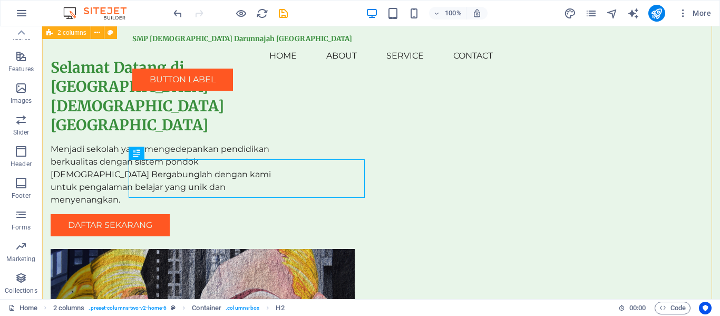
click at [681, 158] on div "Selamat Datang di [GEOGRAPHIC_DATA][DEMOGRAPHIC_DATA] [GEOGRAPHIC_DATA] Menjadi…" at bounding box center [381, 297] width 678 height 647
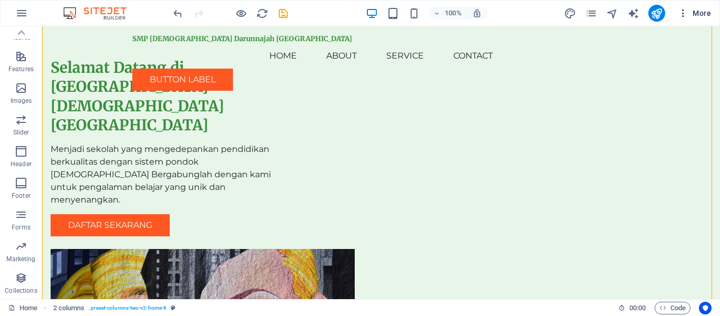
click at [682, 14] on icon "button" at bounding box center [683, 13] width 11 height 11
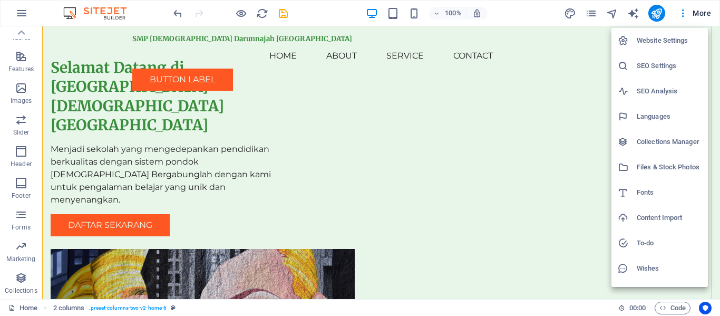
click at [16, 16] on div at bounding box center [360, 158] width 720 height 316
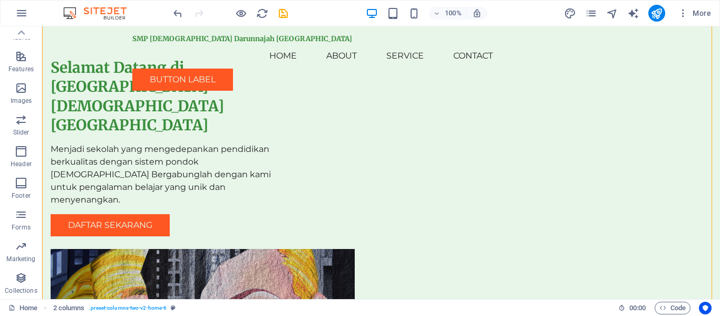
click at [22, 13] on icon "button" at bounding box center [21, 13] width 13 height 13
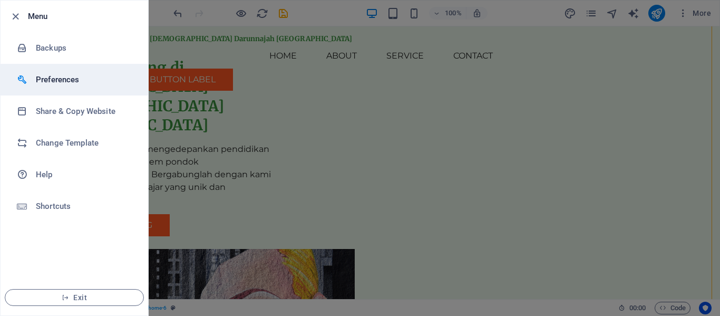
click at [52, 79] on h6 "Preferences" at bounding box center [84, 79] width 97 height 13
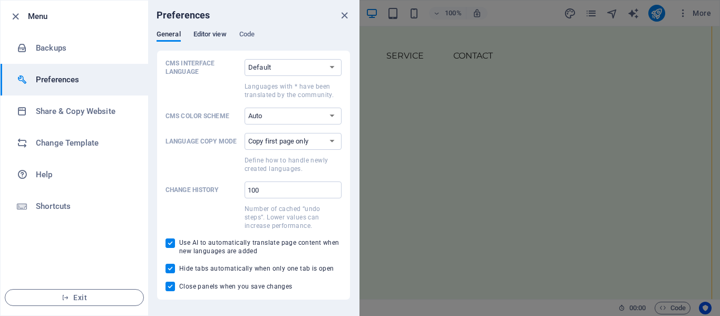
click at [223, 37] on span "Editor view" at bounding box center [209, 35] width 33 height 15
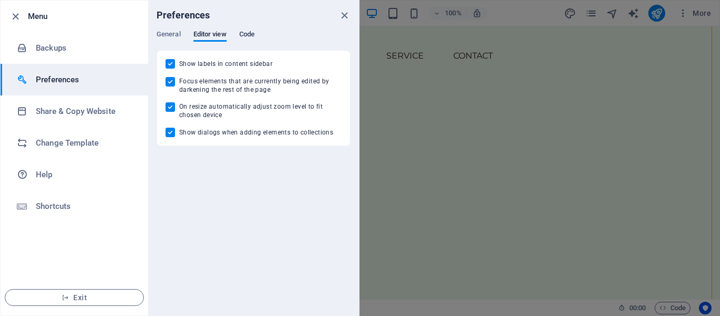
click at [246, 34] on span "Code" at bounding box center [246, 35] width 15 height 15
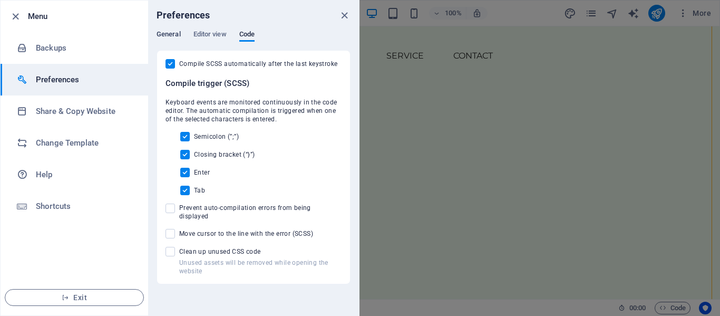
click at [167, 36] on span "General" at bounding box center [169, 35] width 24 height 15
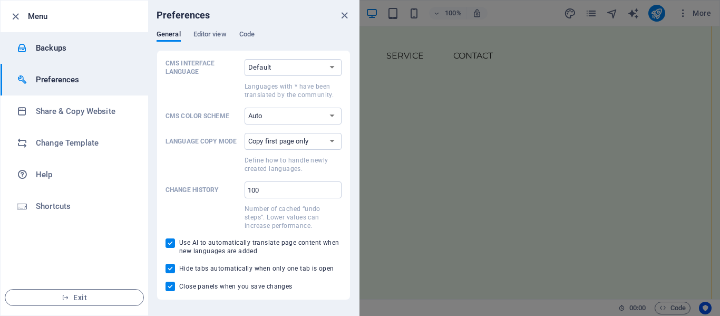
click at [101, 55] on li "Backups" at bounding box center [75, 48] width 148 height 32
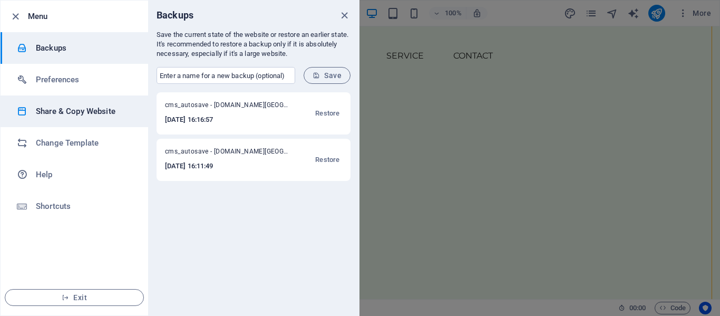
click at [113, 115] on h6 "Share & Copy Website" at bounding box center [84, 111] width 97 height 13
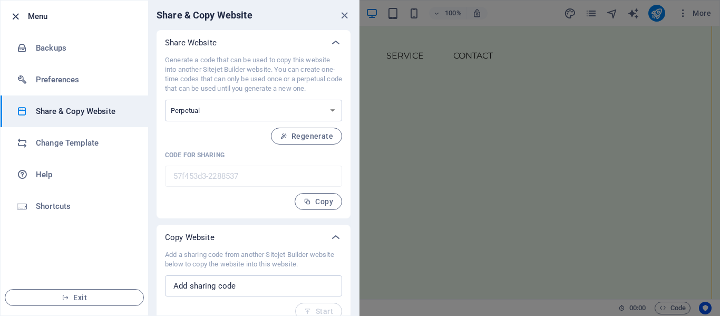
click at [18, 17] on icon "button" at bounding box center [15, 17] width 12 height 12
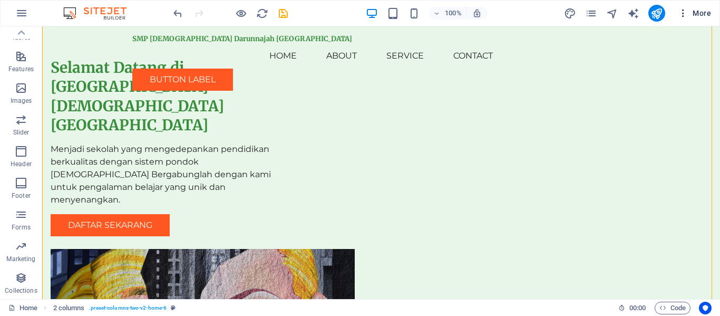
click at [681, 17] on icon "button" at bounding box center [683, 13] width 11 height 11
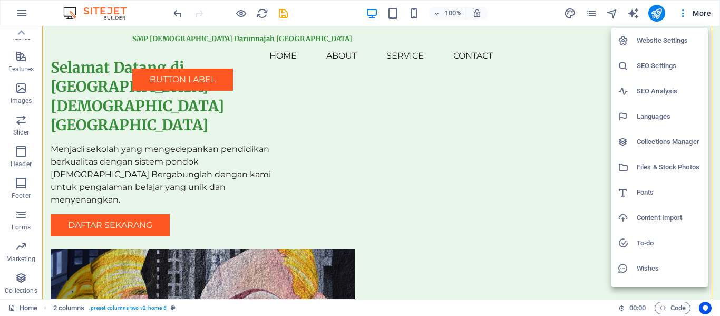
click at [35, 310] on div at bounding box center [360, 158] width 720 height 316
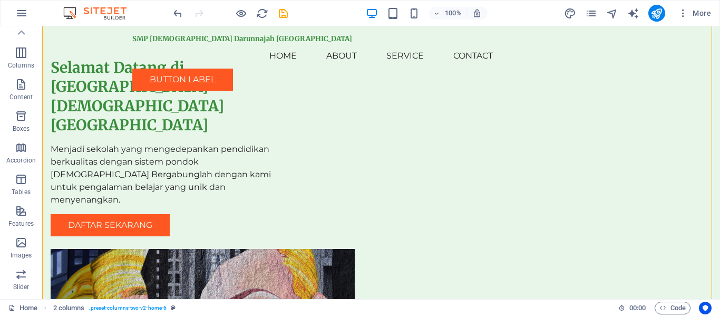
scroll to position [0, 0]
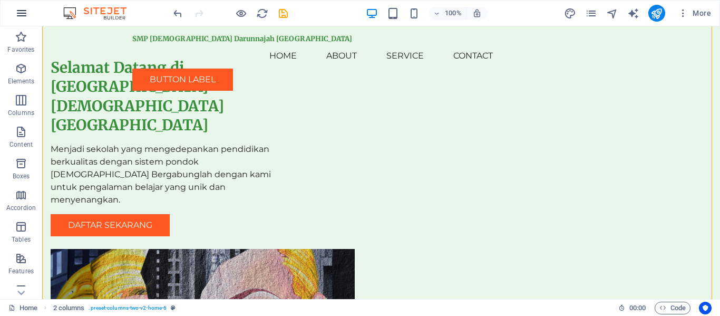
click at [20, 15] on icon "button" at bounding box center [21, 13] width 13 height 13
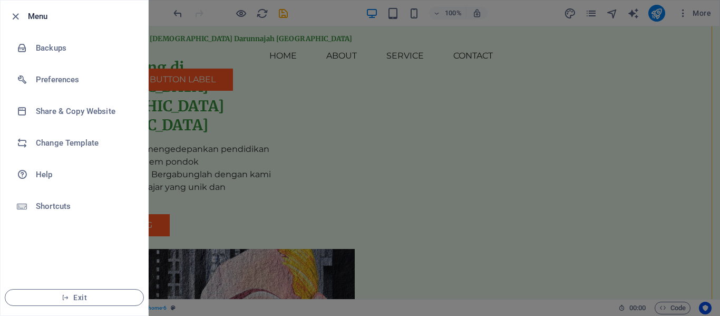
click at [232, 84] on div at bounding box center [360, 158] width 720 height 316
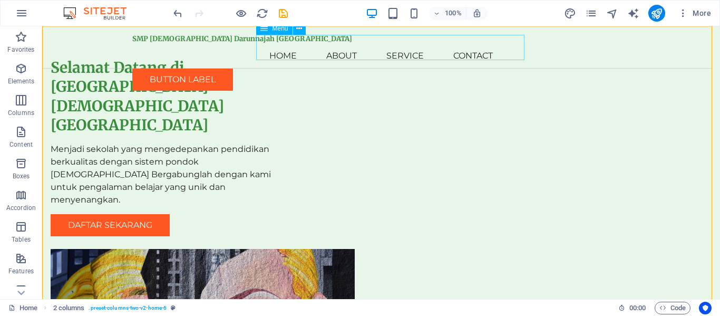
click at [355, 46] on nav "Home About Service Contact" at bounding box center [380, 55] width 497 height 25
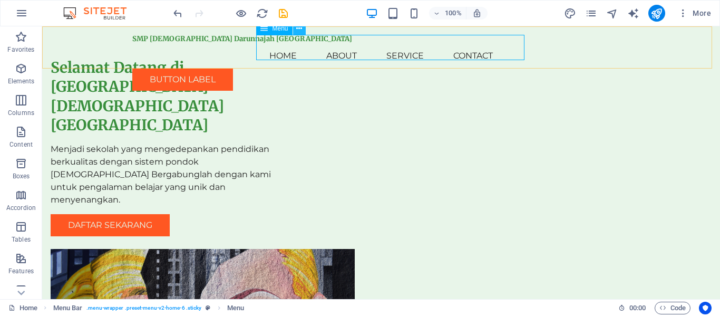
click at [297, 31] on icon at bounding box center [299, 28] width 6 height 11
click at [629, 15] on icon "text_generator" at bounding box center [633, 13] width 12 height 12
select select "English"
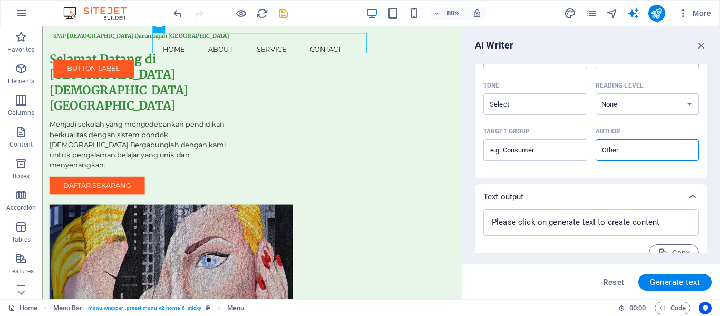
scroll to position [311, 0]
